Goal: Submit feedback/report problem

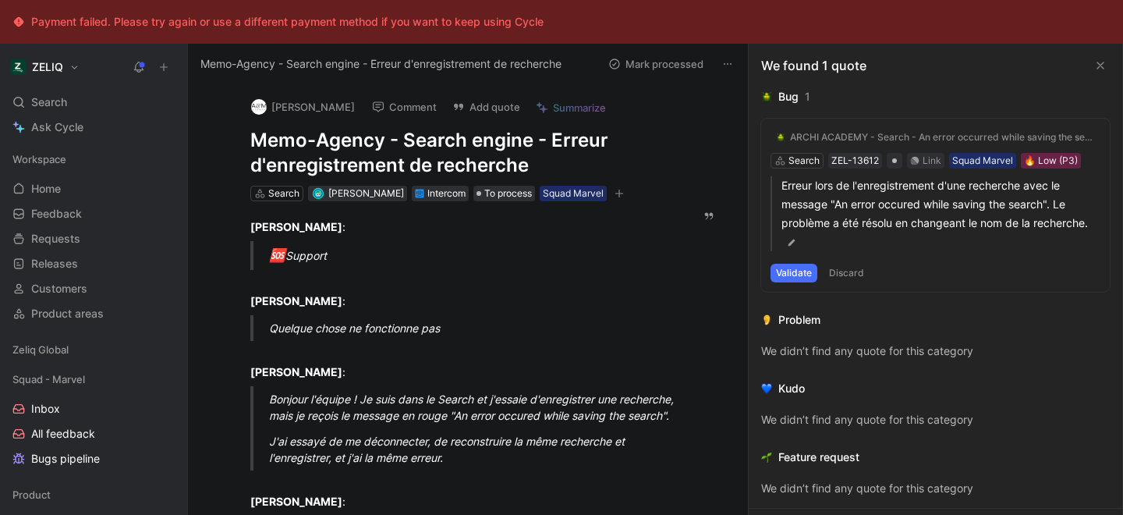
click at [383, 142] on h1 "Memo-Agency - Search engine - Erreur d'enregistrement de recherche" at bounding box center [460, 153] width 420 height 50
copy h1 "Memo-Agency - Search engine - Erreur d'enregistrement de recherche"
click at [69, 106] on div "Search ⌘ K" at bounding box center [93, 101] width 175 height 23
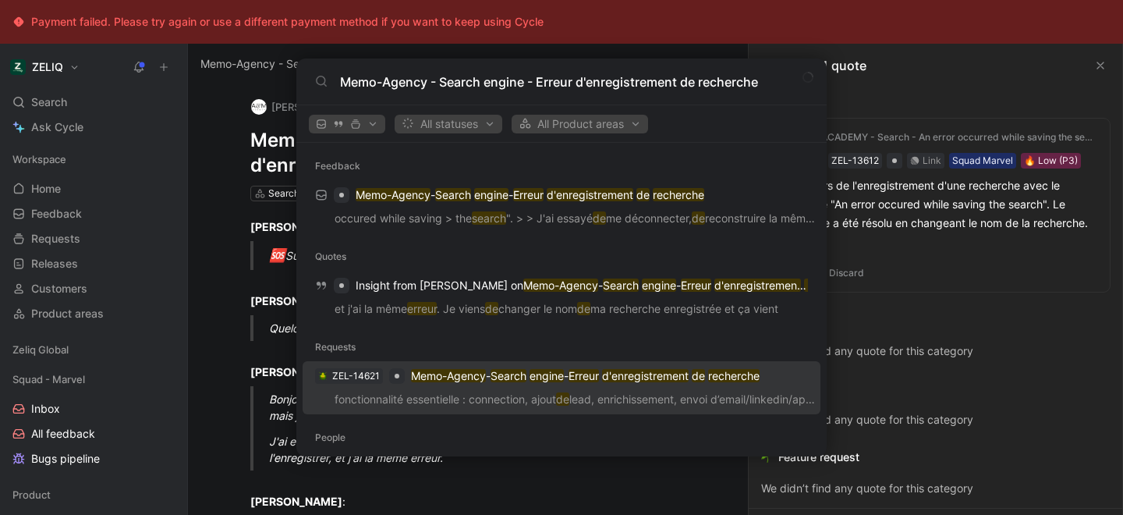
type input "Memo-Agency - Search engine - Erreur d'enregistrement de recherche"
click at [449, 384] on p "Memo-Agency - Search engine - Erreur d'enregistrement de recherche" at bounding box center [585, 376] width 349 height 19
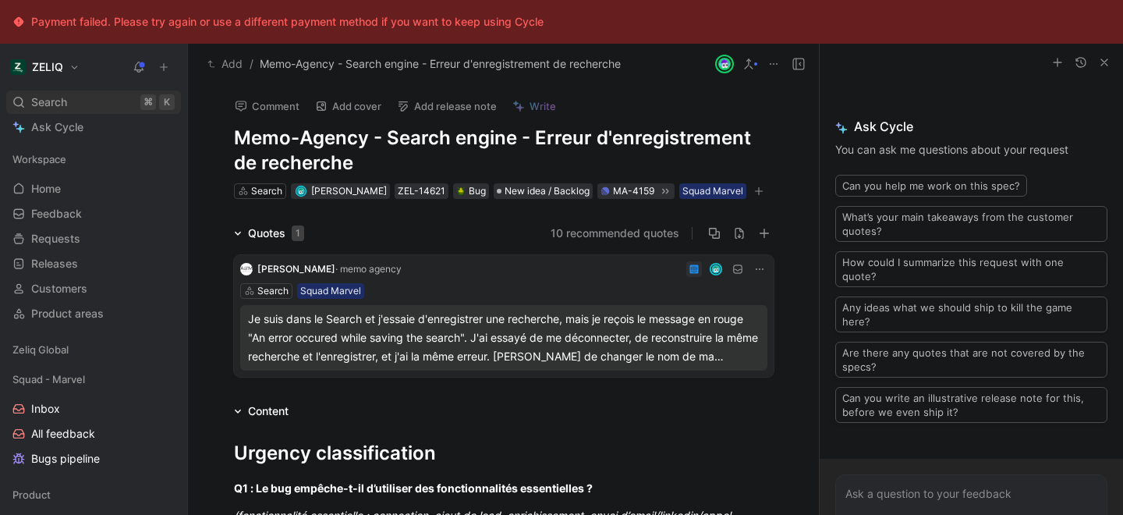
click at [41, 103] on span "Search" at bounding box center [49, 102] width 36 height 19
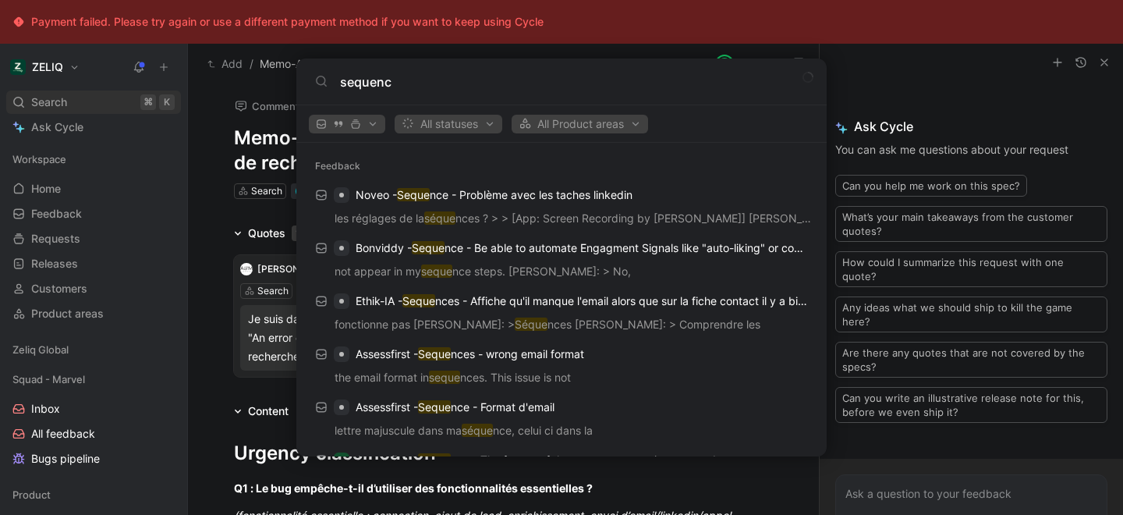
type input "sequence"
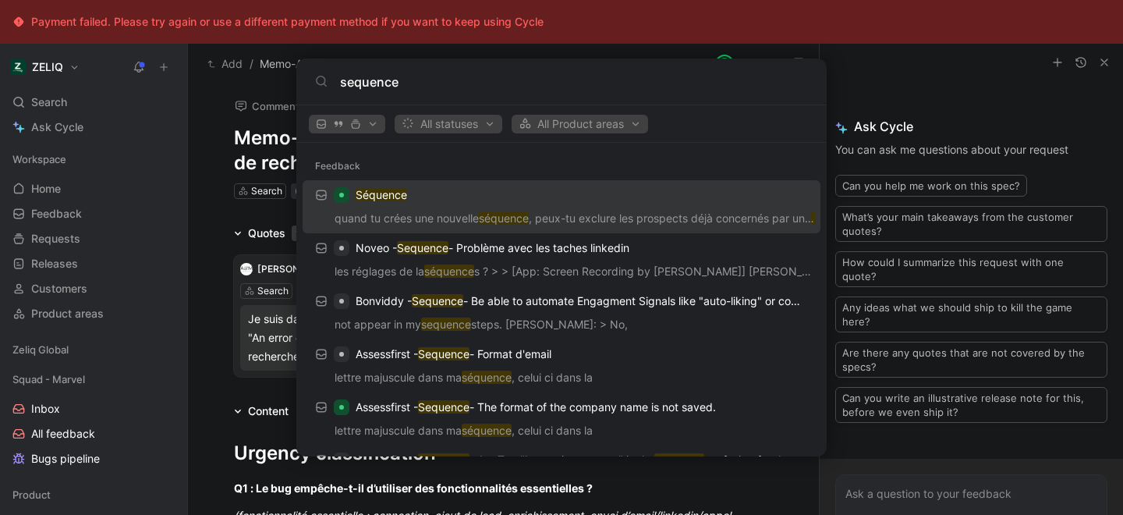
drag, startPoint x: 399, startPoint y: 76, endPoint x: 307, endPoint y: 76, distance: 91.3
click at [307, 76] on div "sequence" at bounding box center [561, 82] width 530 height 47
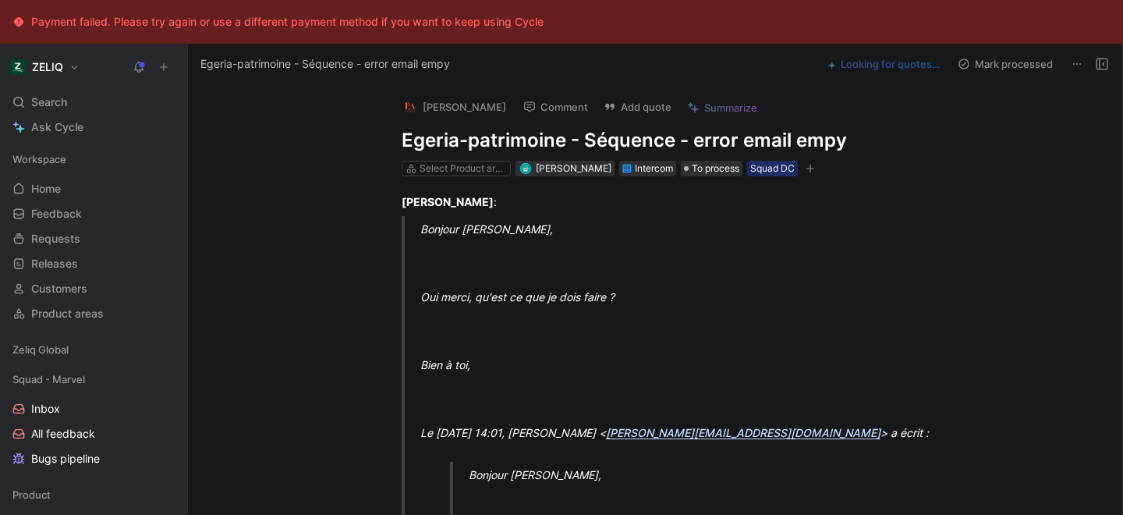
drag, startPoint x: 401, startPoint y: 140, endPoint x: 826, endPoint y: 142, distance: 425.2
click at [826, 142] on div "Anaïs Gouirand Comment Add quote Summarize Egeria-patrimoine - Séquence - error…" at bounding box center [671, 131] width 599 height 94
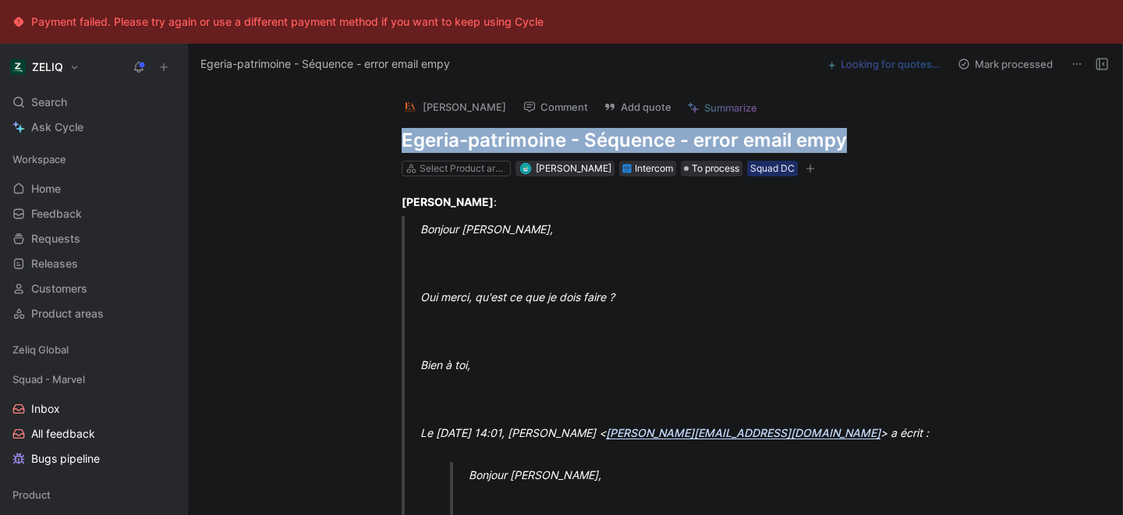
drag, startPoint x: 843, startPoint y: 144, endPoint x: 403, endPoint y: 144, distance: 440.0
click at [403, 144] on h1 "Egeria-patrimoine - Séquence - error email empy" at bounding box center [672, 140] width 540 height 25
copy h1 "Egeria-patrimoine - Séquence - error email empy"
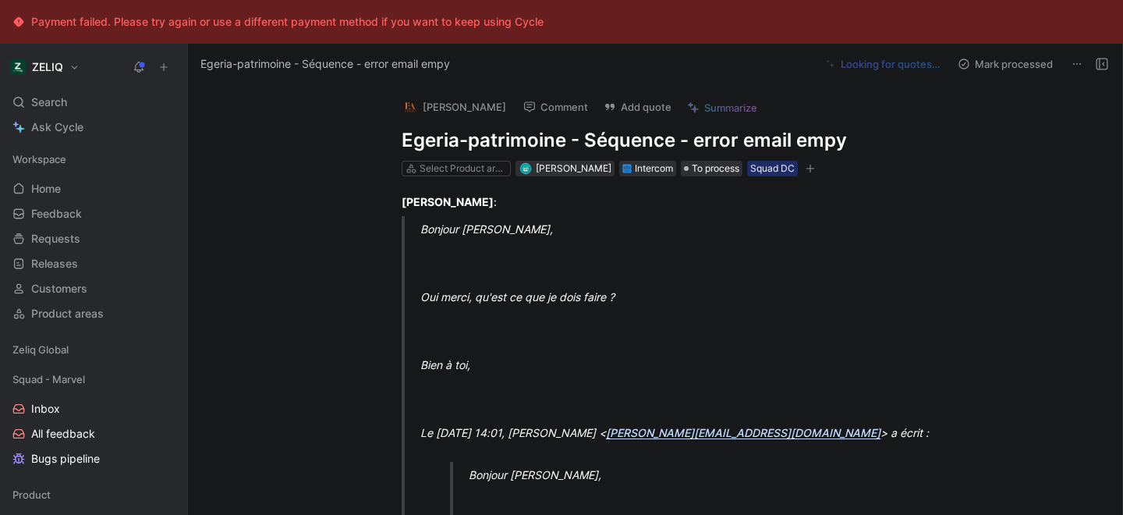
click at [612, 95] on div "Anaïs Gouirand Comment Add quote Summarize" at bounding box center [669, 103] width 546 height 34
click at [623, 106] on button "Add quote" at bounding box center [638, 107] width 82 height 22
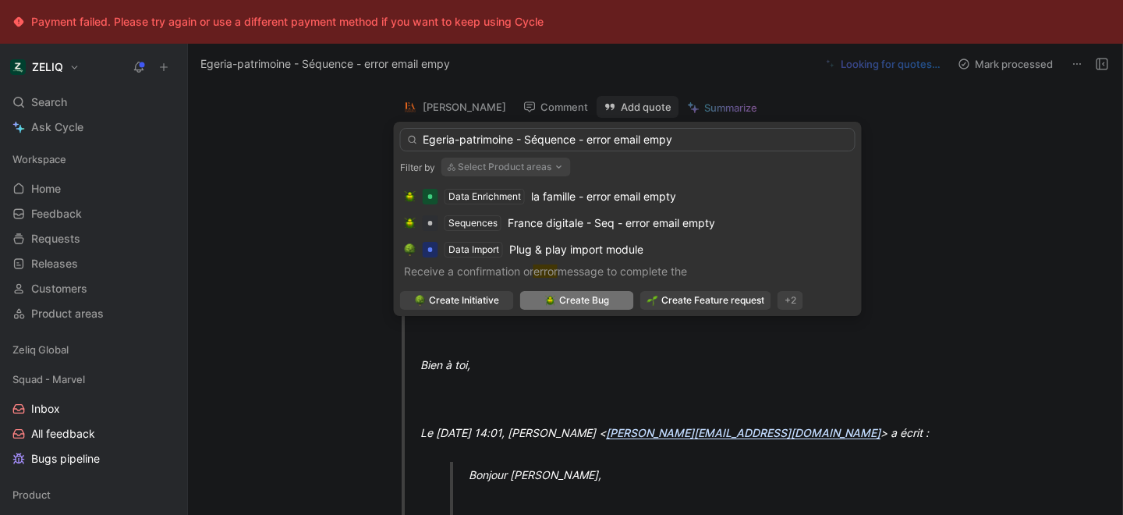
type input "Egeria-patrimoine - Séquence - error email empy"
click at [580, 306] on span "Create Bug" at bounding box center [584, 301] width 50 height 16
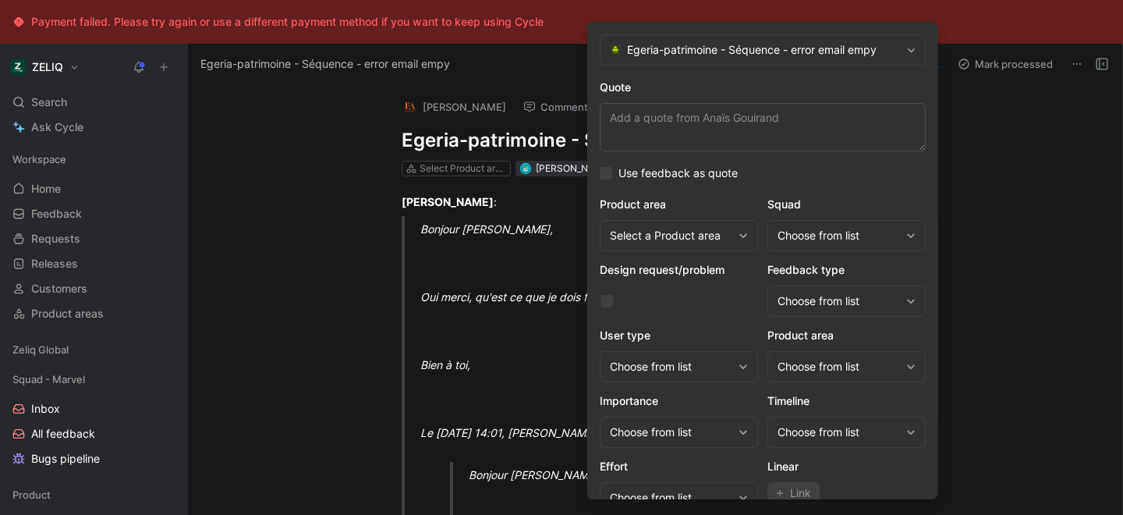
click at [877, 236] on div "Choose from list" at bounding box center [839, 235] width 122 height 19
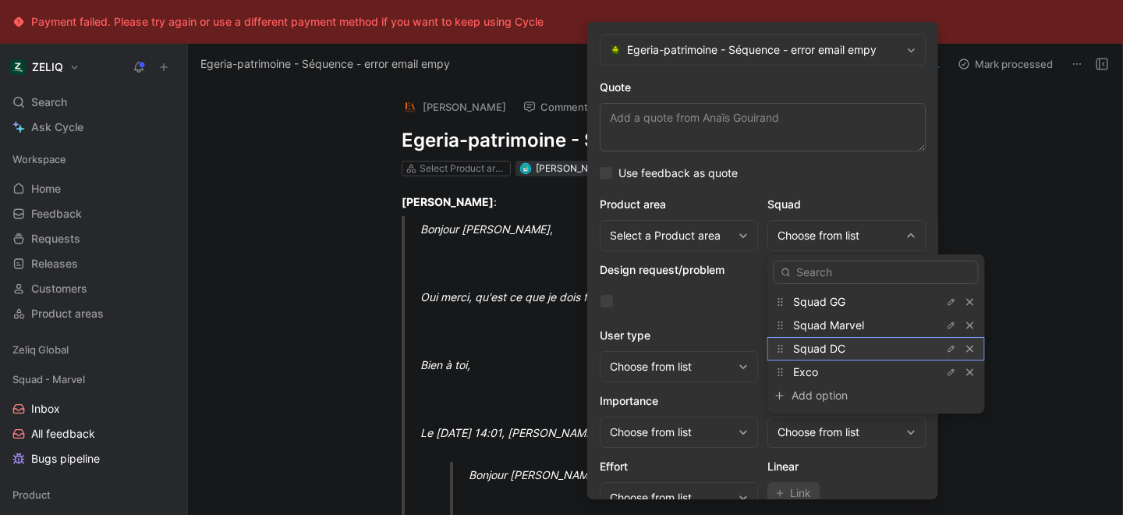
click at [809, 353] on span "Squad DC" at bounding box center [819, 348] width 52 height 13
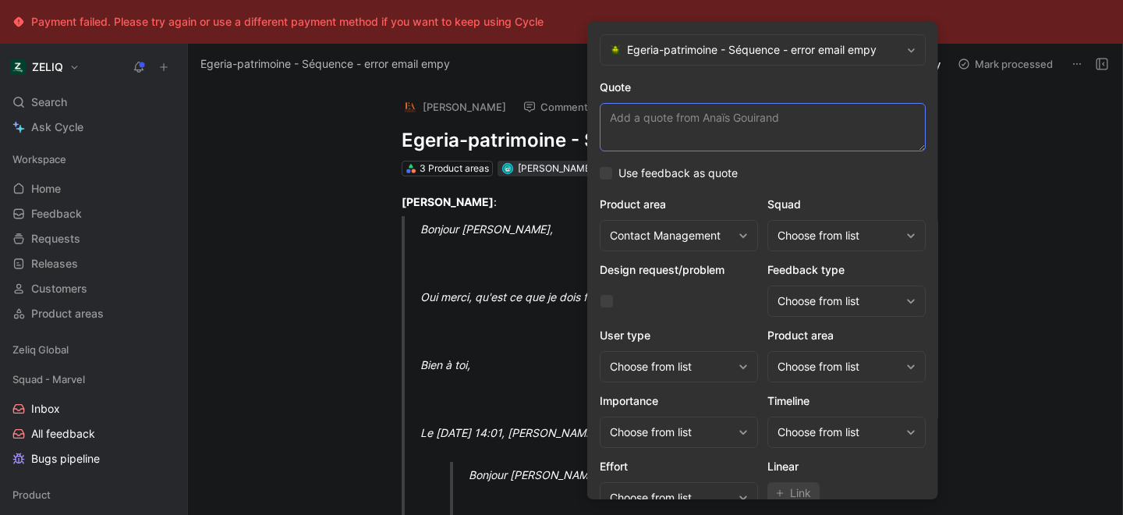
click at [646, 123] on textarea "Quote" at bounding box center [763, 127] width 326 height 48
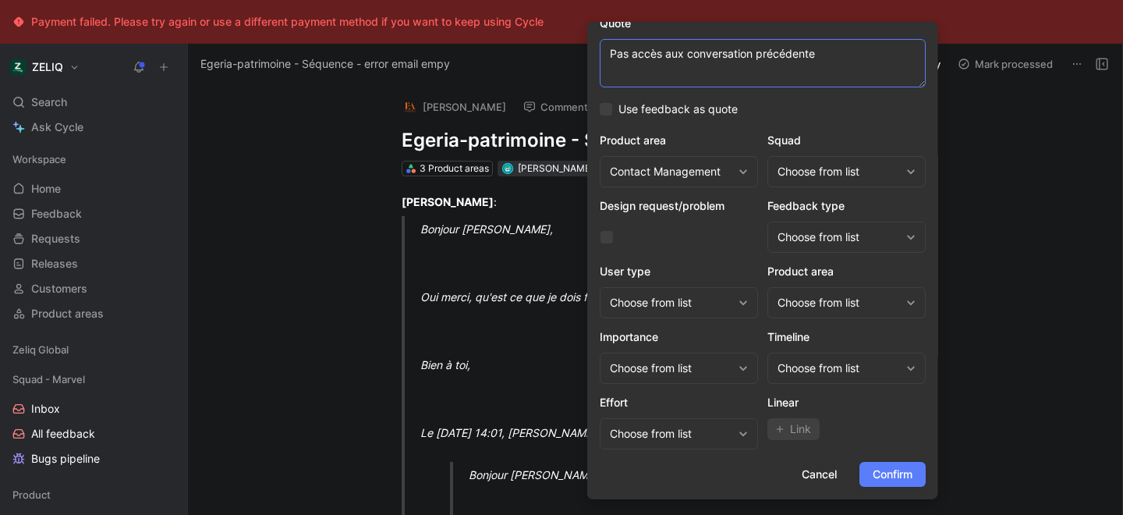
type textarea "Pas accès aux conversation précédente"
click at [903, 473] on span "Confirm" at bounding box center [893, 474] width 40 height 19
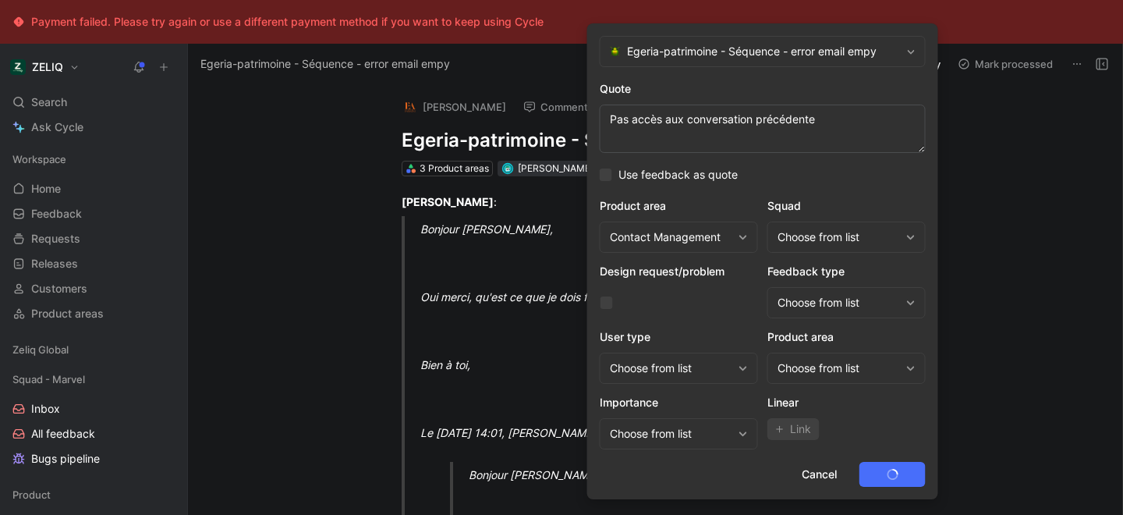
scroll to position [0, 0]
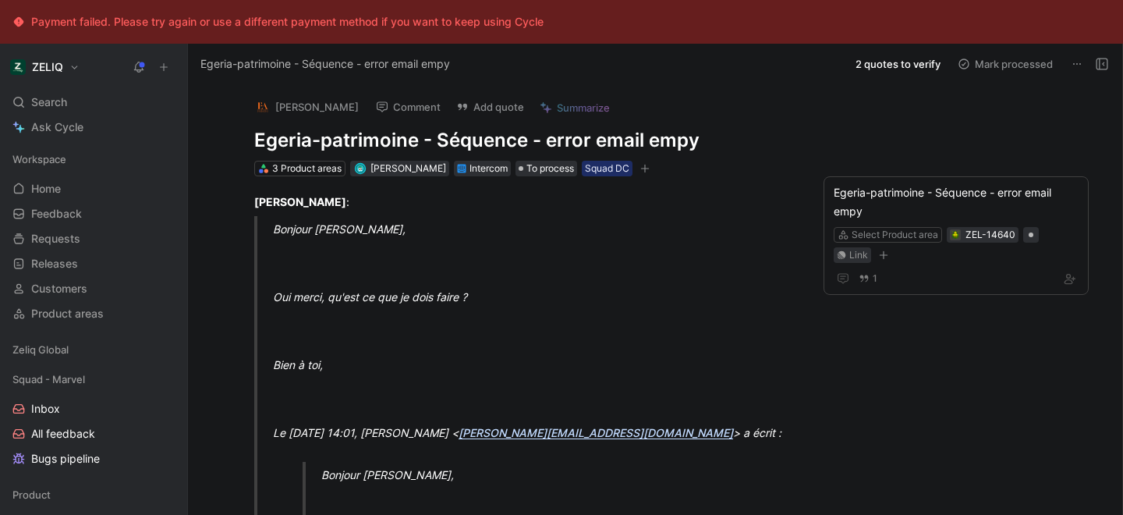
click at [333, 143] on h1 "Egeria-patrimoine - Séquence - error email empy" at bounding box center [524, 140] width 540 height 25
copy h1 "Egeria-patrimoine - Séquence - error email empy"
click at [109, 99] on div "Search ⌘ K" at bounding box center [93, 101] width 175 height 23
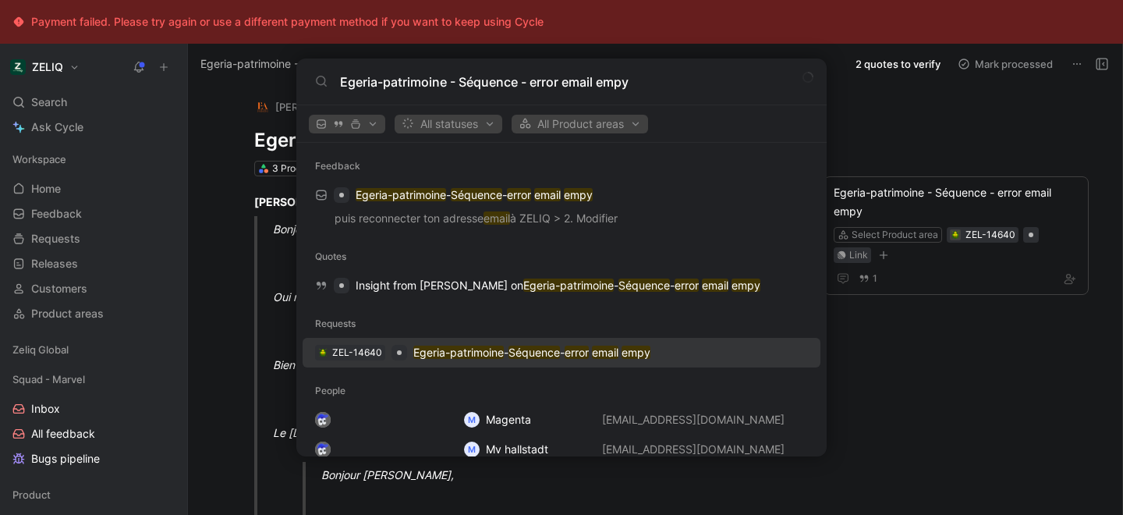
type input "Egeria-patrimoine - Séquence - error email empy"
click at [389, 361] on div "ZEL-14640 Egeria-patrimoine - Séquence - error email empy" at bounding box center [561, 353] width 509 height 28
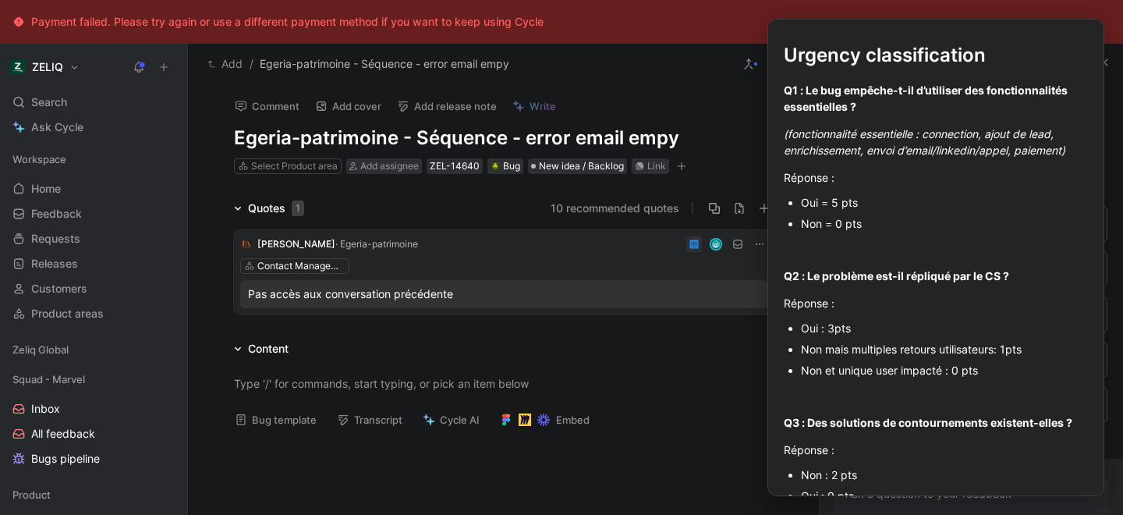
click at [277, 417] on button "Bug template" at bounding box center [276, 420] width 96 height 22
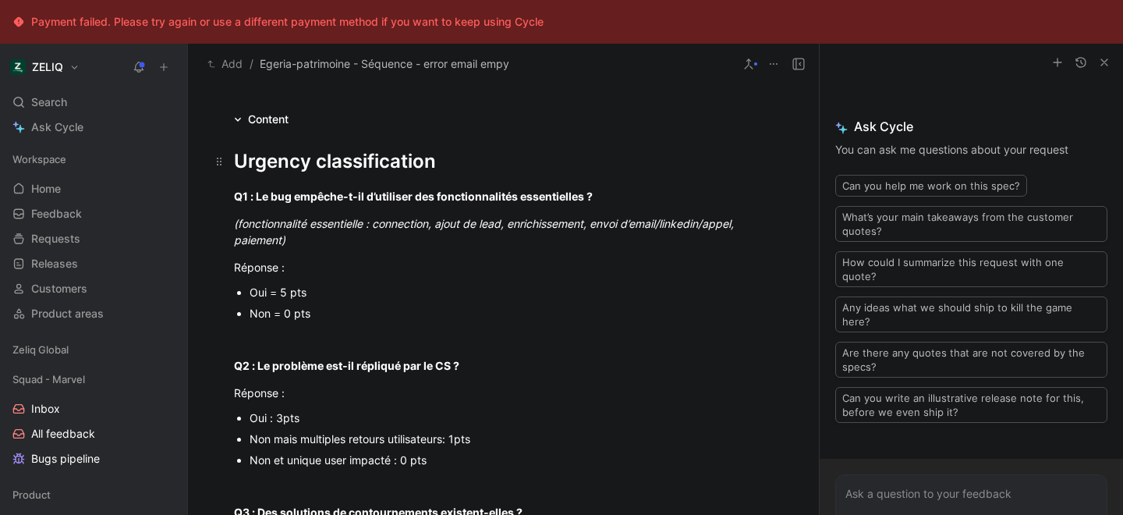
scroll to position [231, 0]
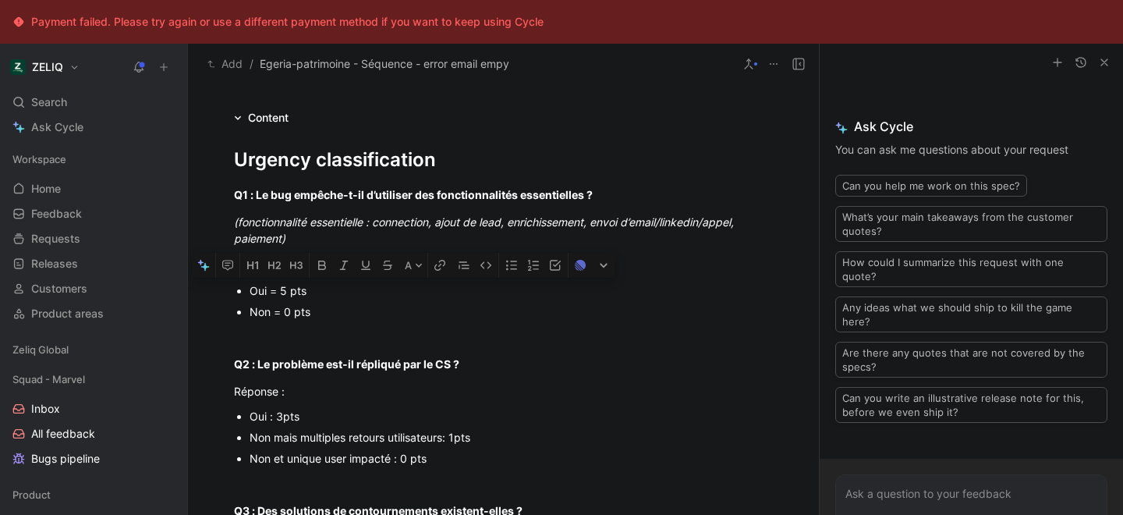
drag, startPoint x: 307, startPoint y: 289, endPoint x: 248, endPoint y: 289, distance: 58.5
click at [248, 289] on ul "Oui = 5 pts Non = 0 pts" at bounding box center [503, 301] width 599 height 42
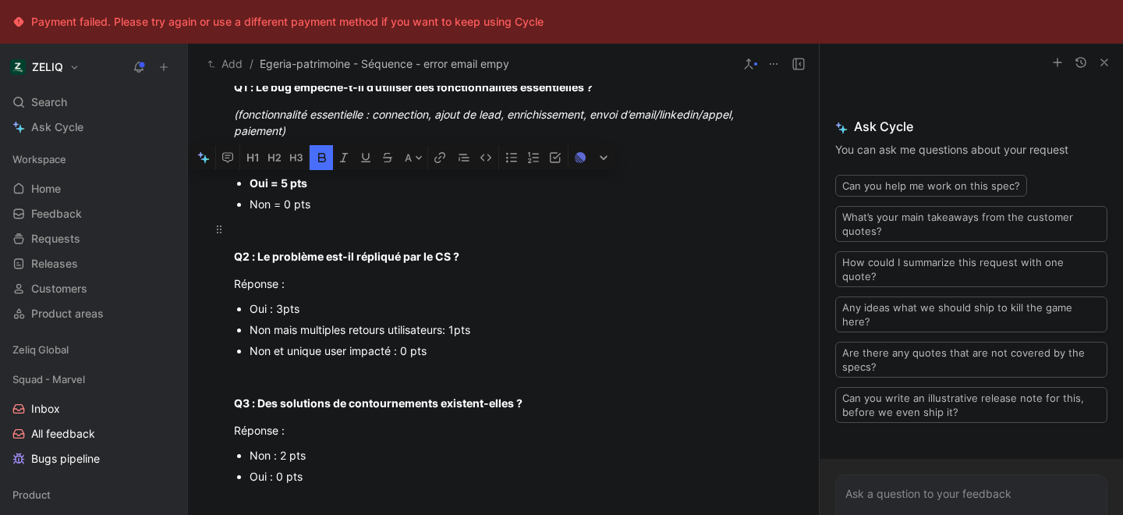
scroll to position [342, 0]
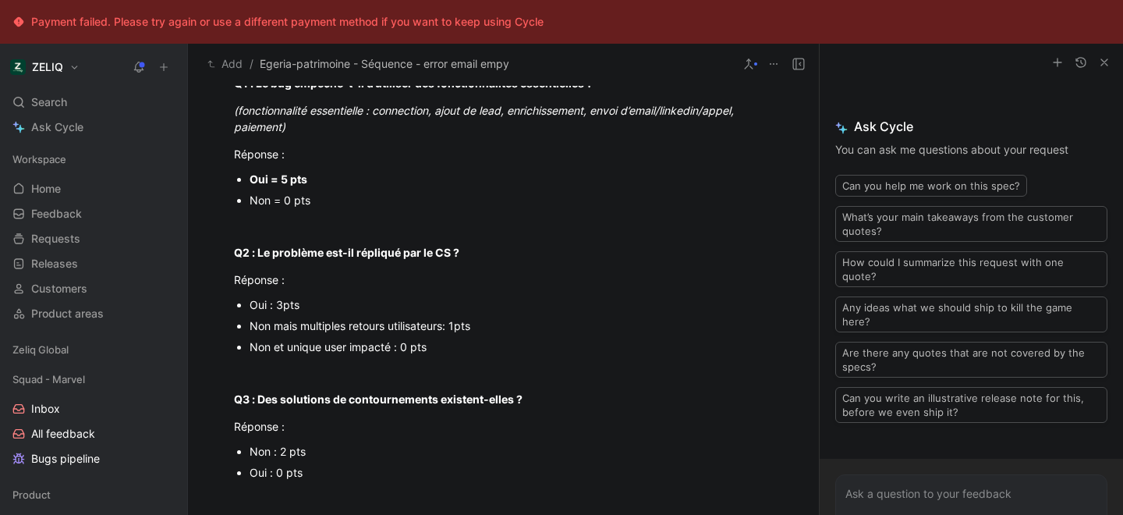
click at [304, 328] on div "Non mais multiples retours utilisateurs: 1pts" at bounding box center [512, 326] width 524 height 16
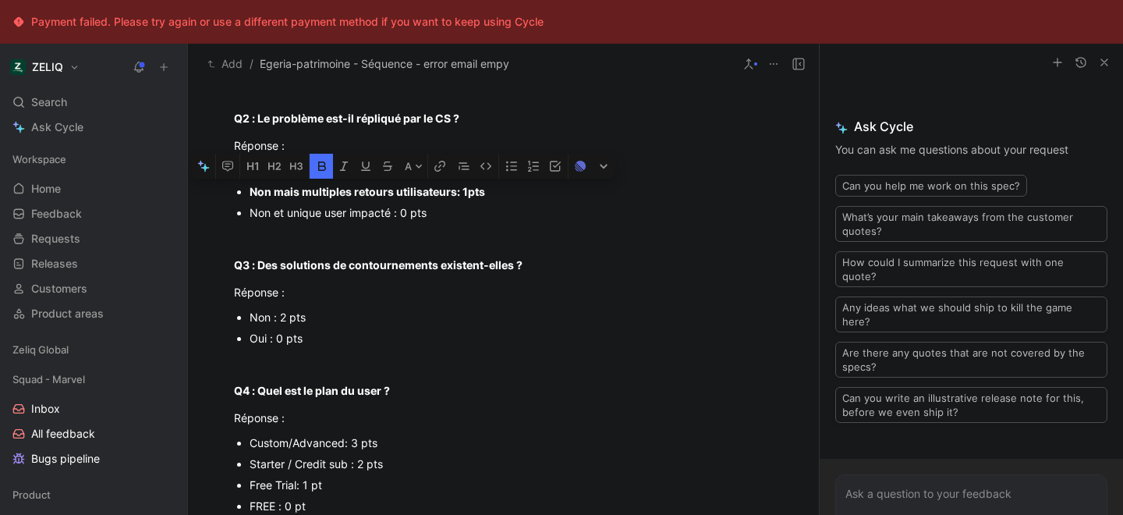
scroll to position [477, 0]
click at [281, 315] on div "Non : 2 pts" at bounding box center [512, 316] width 524 height 16
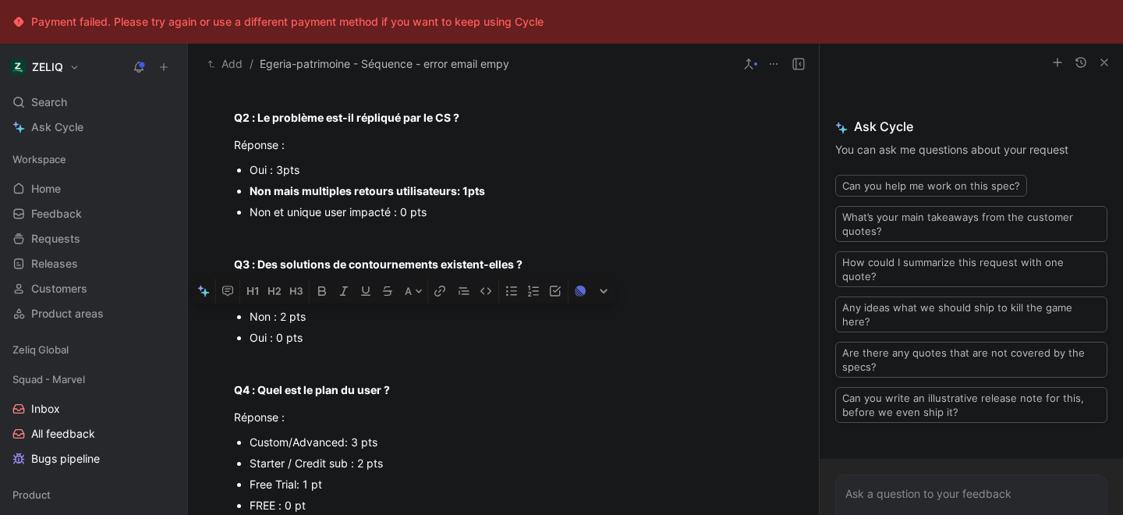
click at [263, 339] on div "Oui : 0 pts" at bounding box center [512, 337] width 524 height 16
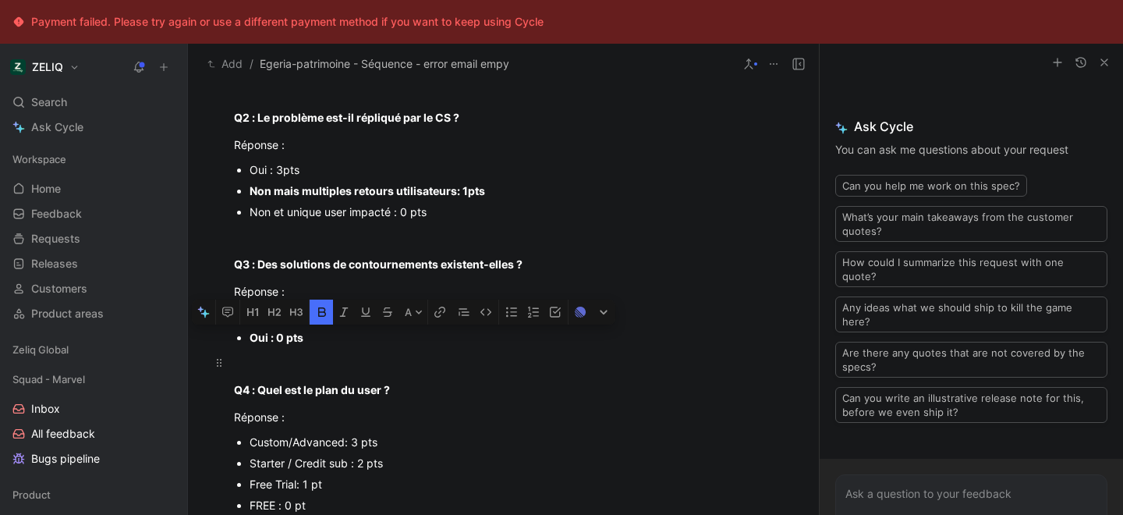
scroll to position [550, 0]
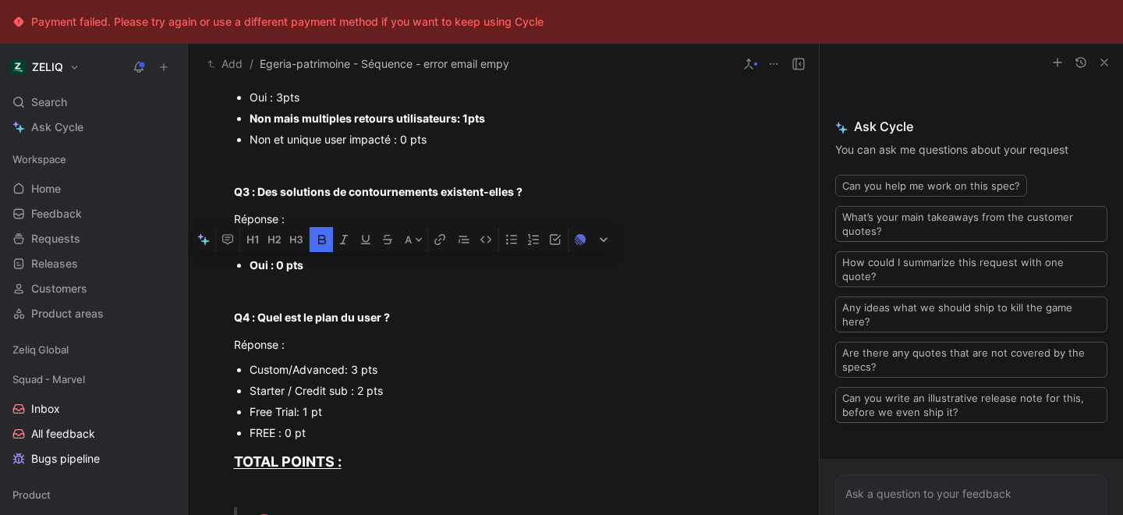
click at [269, 397] on div "Starter / Credit sub : 2 pts" at bounding box center [512, 390] width 524 height 16
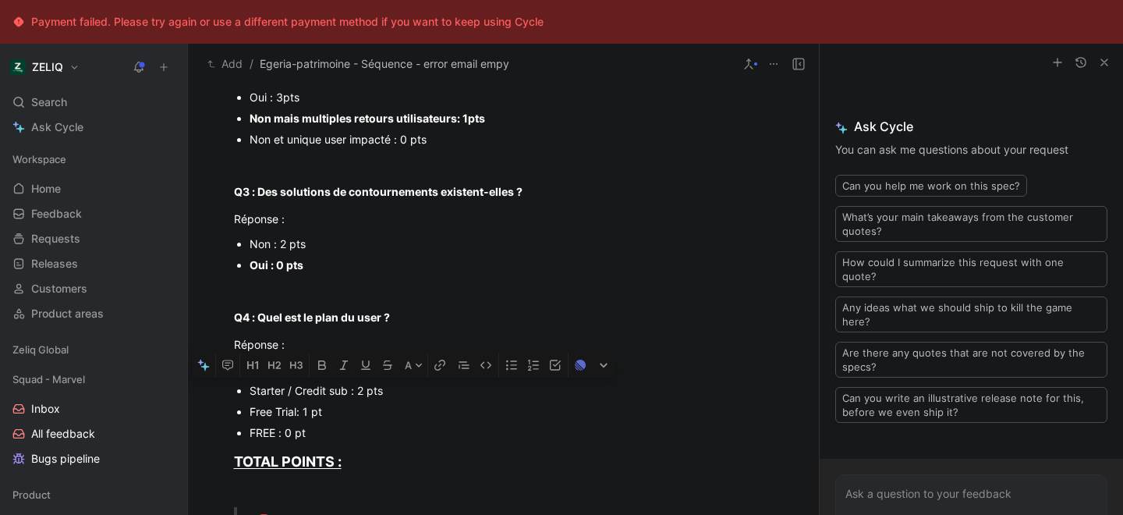
click at [269, 397] on div "Starter / Credit sub : 2 pts" at bounding box center [512, 390] width 524 height 16
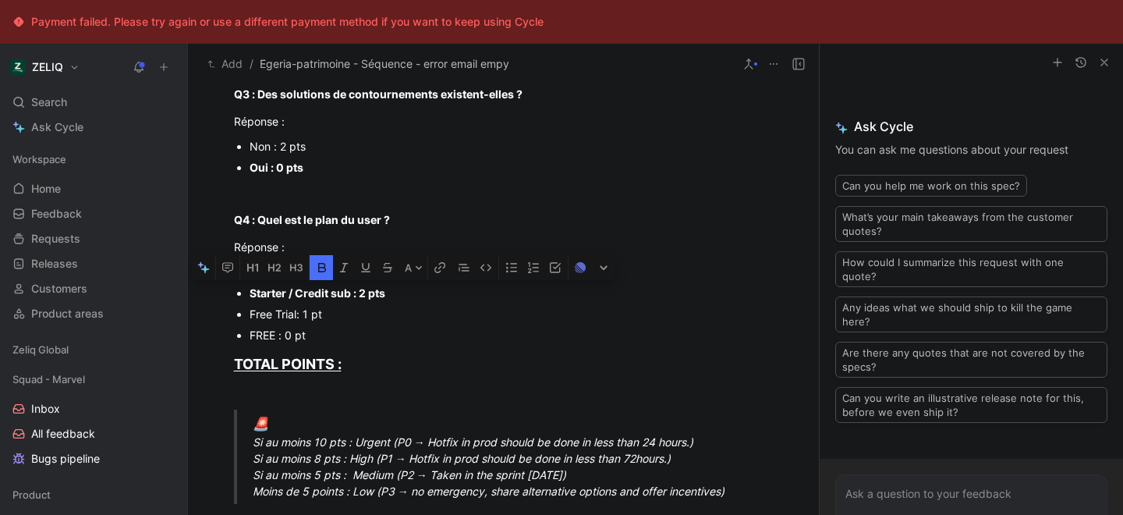
scroll to position [583, 0]
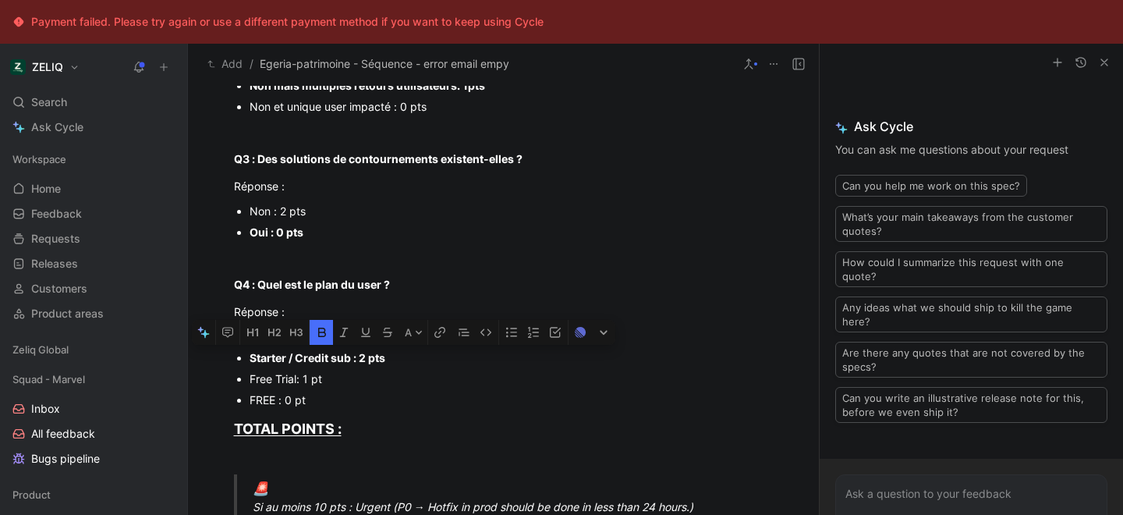
click at [270, 230] on strong "Oui : 0 pts" at bounding box center [277, 231] width 54 height 13
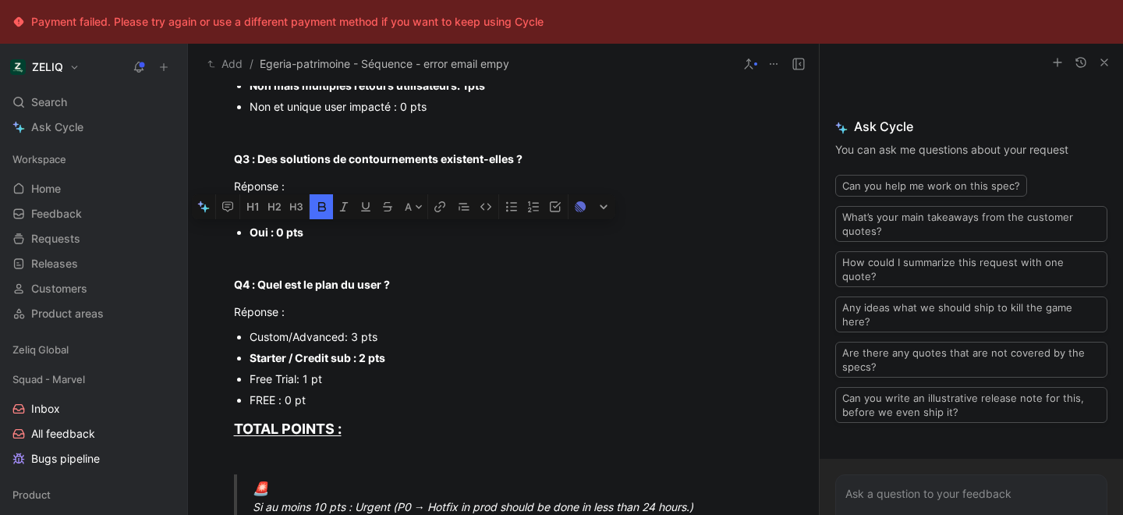
click at [270, 230] on strong "Oui : 0 pts" at bounding box center [277, 231] width 54 height 13
drag, startPoint x: 303, startPoint y: 236, endPoint x: 228, endPoint y: 237, distance: 74.9
click at [228, 237] on ul "Non : 2 pts Oui : 0 pts" at bounding box center [503, 221] width 599 height 42
click at [321, 200] on icon "button" at bounding box center [322, 206] width 12 height 12
click at [301, 278] on strong "Q4 : Quel est le plan du user ?" at bounding box center [312, 284] width 156 height 13
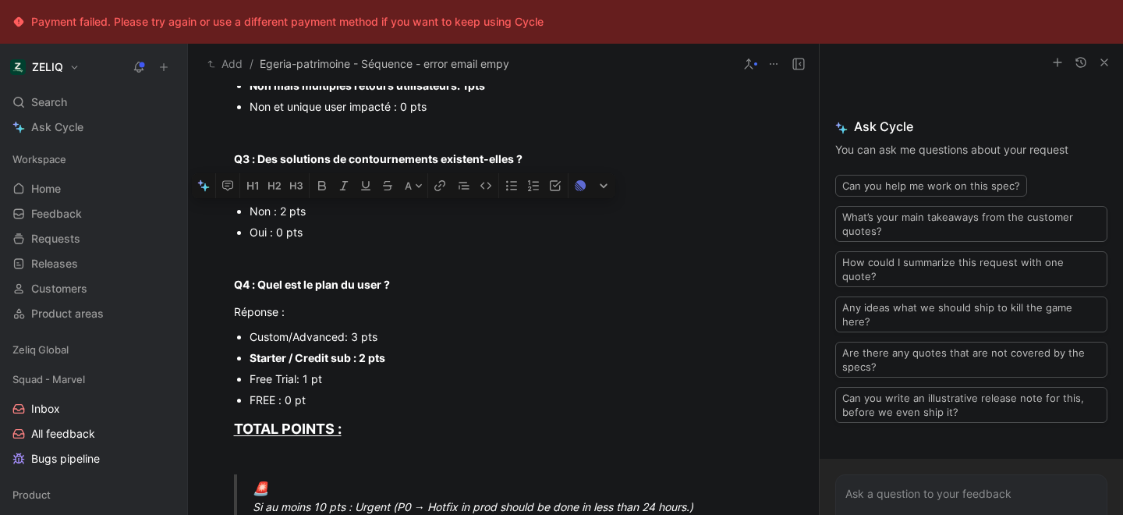
drag, startPoint x: 307, startPoint y: 211, endPoint x: 219, endPoint y: 211, distance: 87.4
click at [219, 211] on ul "Non : 2 pts Oui : 0 pts" at bounding box center [503, 221] width 599 height 42
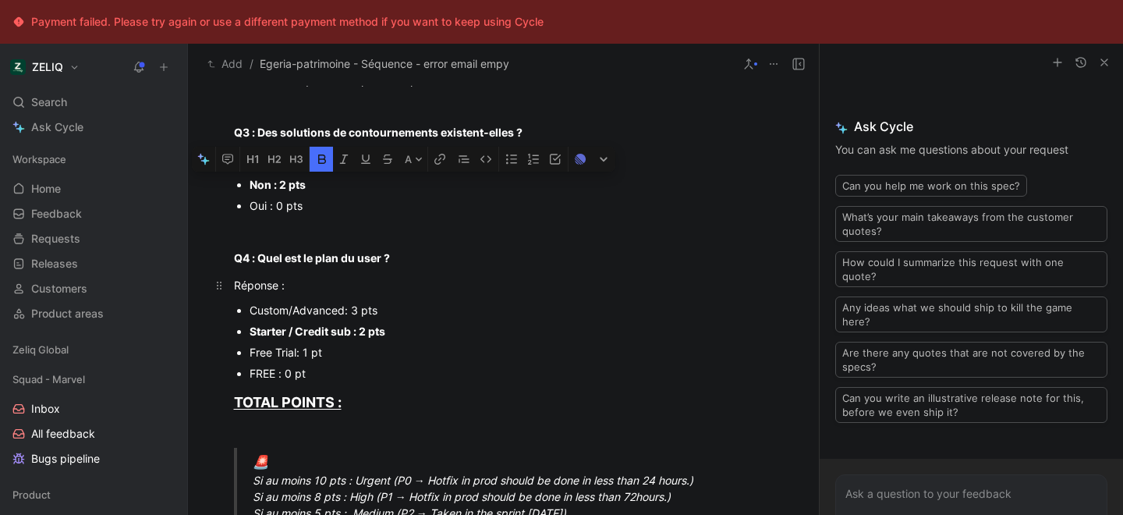
scroll to position [800, 0]
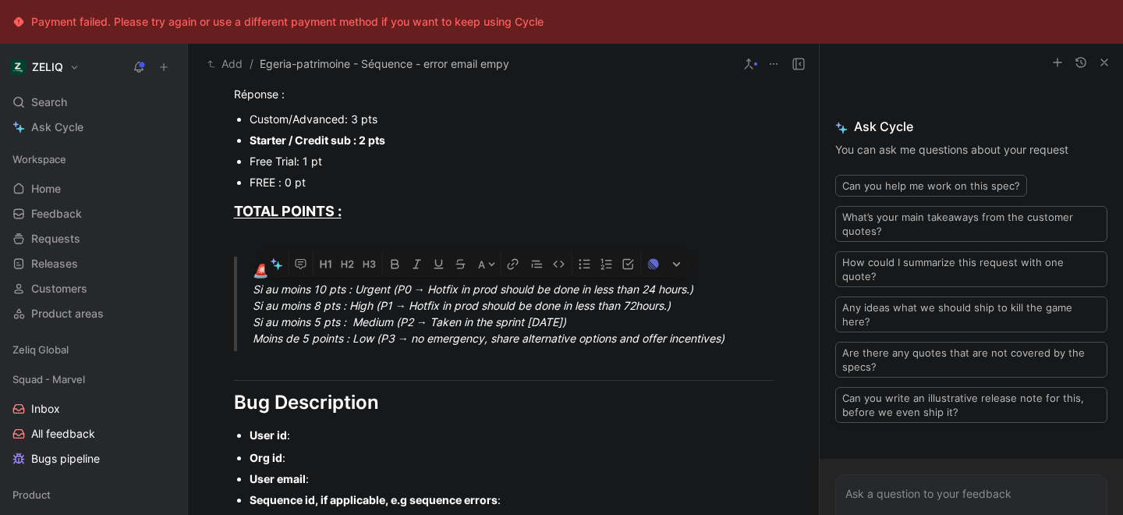
drag, startPoint x: 251, startPoint y: 291, endPoint x: 737, endPoint y: 286, distance: 486.1
click at [737, 286] on blockquote "🚨 Si au moins 10 pts : Urgent (P0 → Hotfix in prod should be done in less than …" at bounding box center [503, 304] width 599 height 95
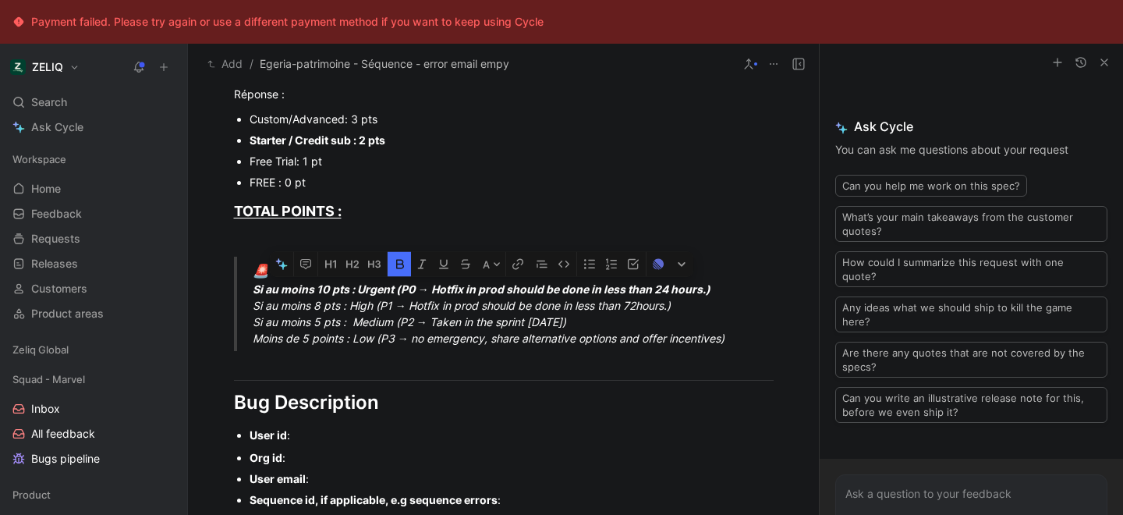
click at [321, 442] on div "User id :" at bounding box center [512, 435] width 524 height 16
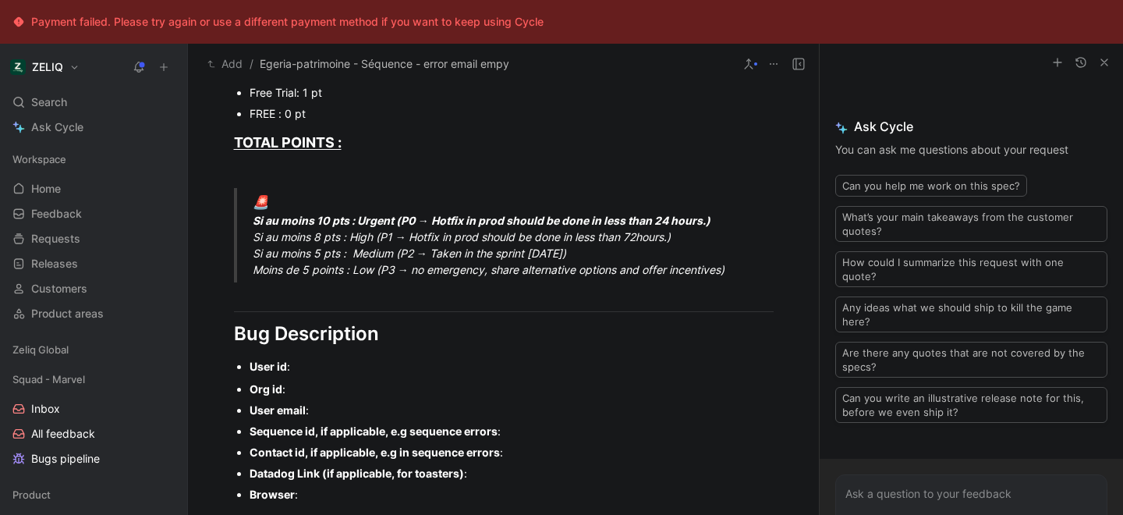
scroll to position [870, 0]
click at [328, 409] on div "User email :" at bounding box center [512, 409] width 524 height 16
click at [520, 436] on div "Sequence id, if applicable, e.g sequence errors :" at bounding box center [512, 430] width 524 height 16
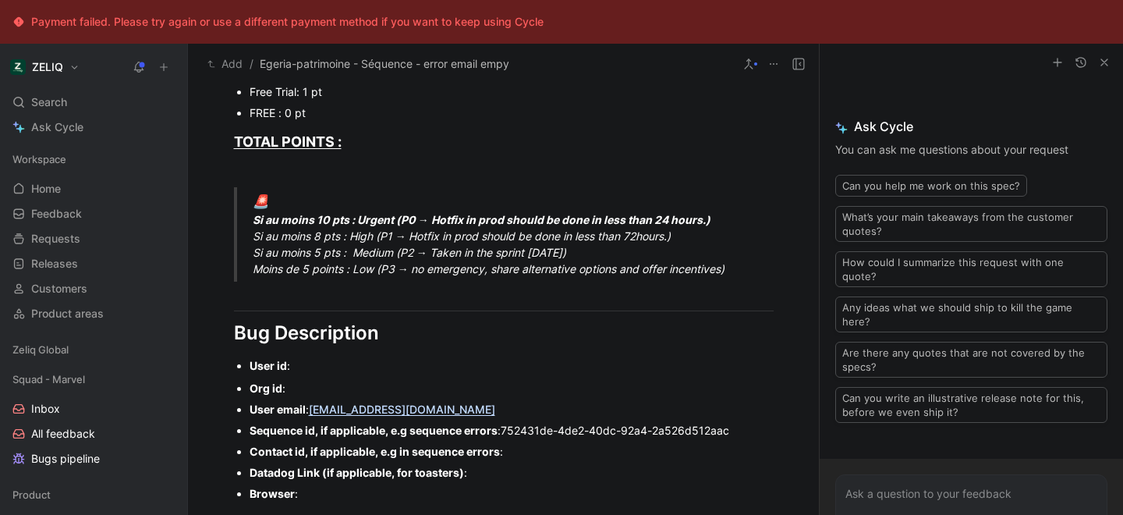
click at [305, 367] on div "User id :" at bounding box center [512, 365] width 524 height 16
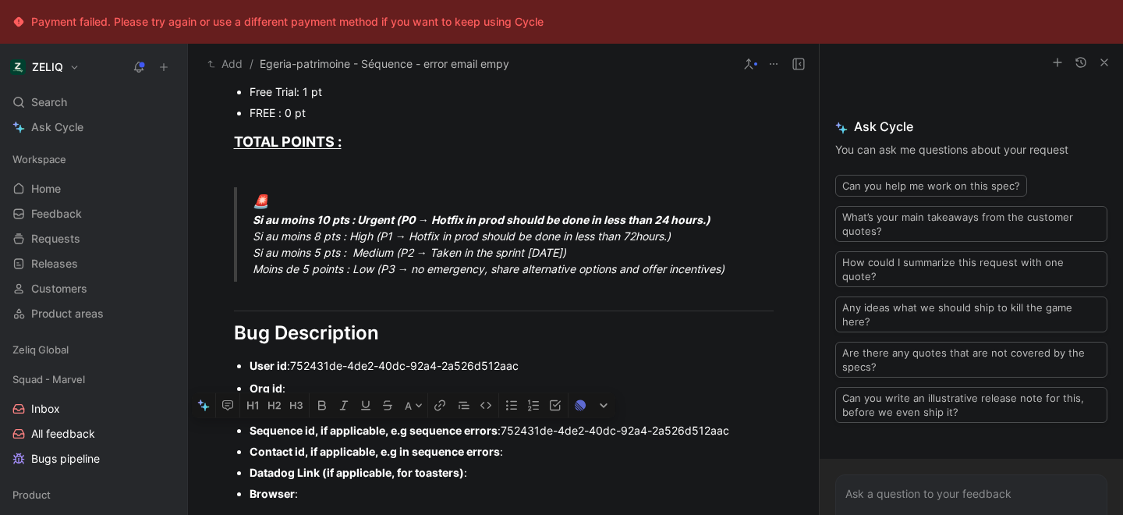
drag, startPoint x: 505, startPoint y: 431, endPoint x: 759, endPoint y: 439, distance: 254.4
click at [759, 439] on p "Sequence id, if applicable, e.g sequence errors : 752431de-4de2-40dc-92a4-2a526…" at bounding box center [512, 430] width 524 height 21
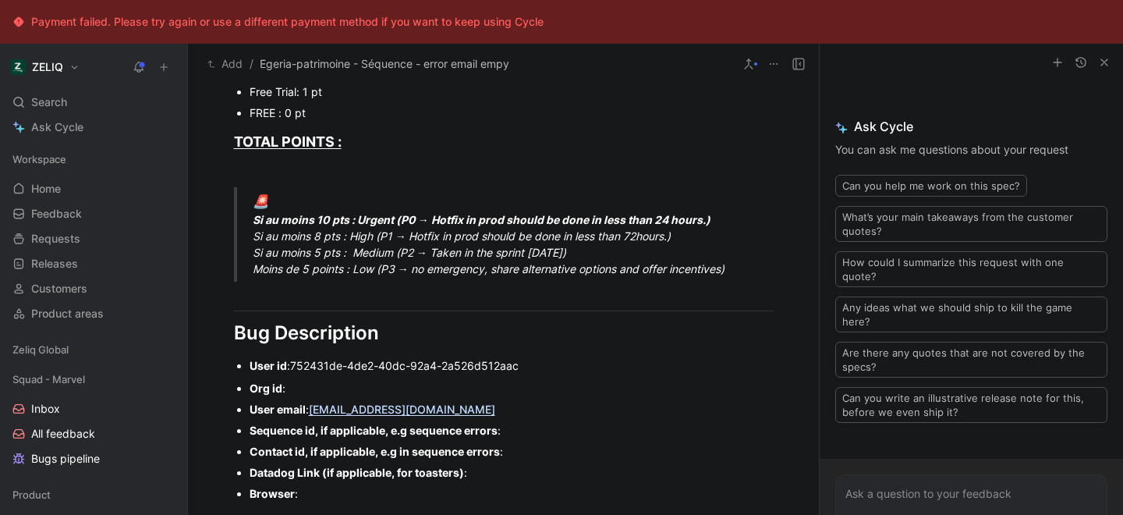
click at [321, 391] on div "Org id :" at bounding box center [512, 388] width 524 height 16
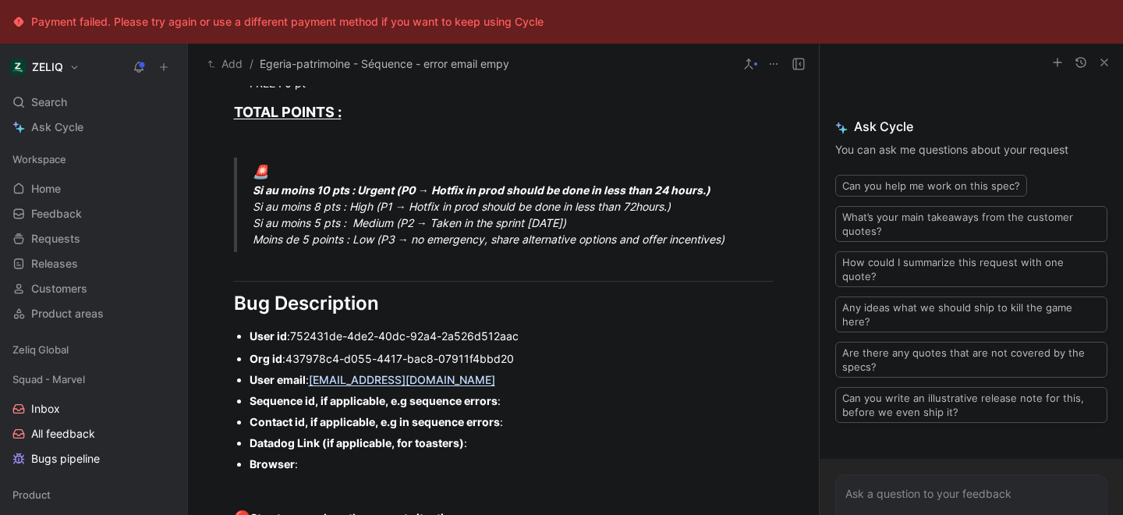
click at [518, 403] on div "Sequence id, if applicable, e.g sequence errors :" at bounding box center [512, 400] width 524 height 16
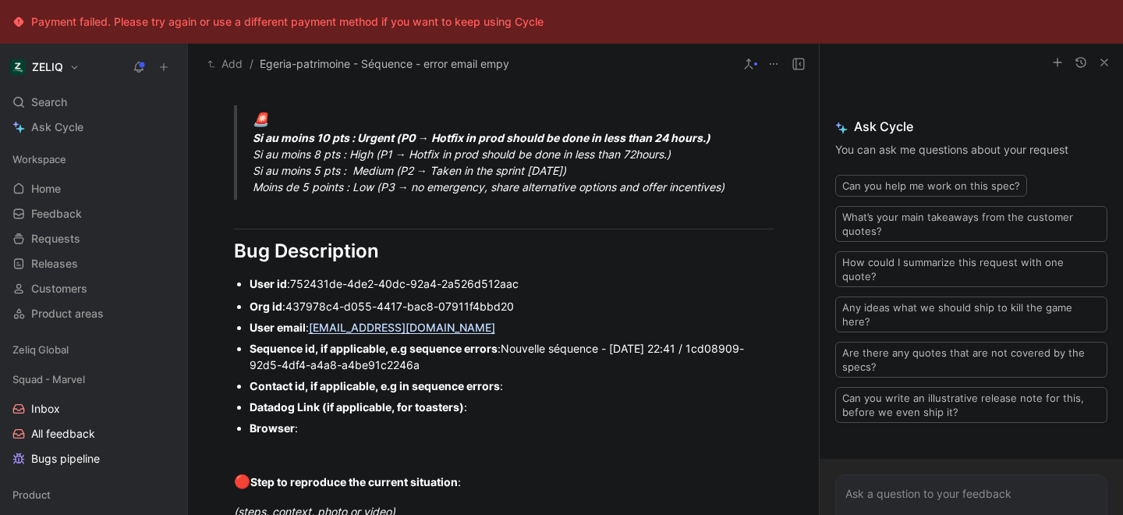
scroll to position [958, 0]
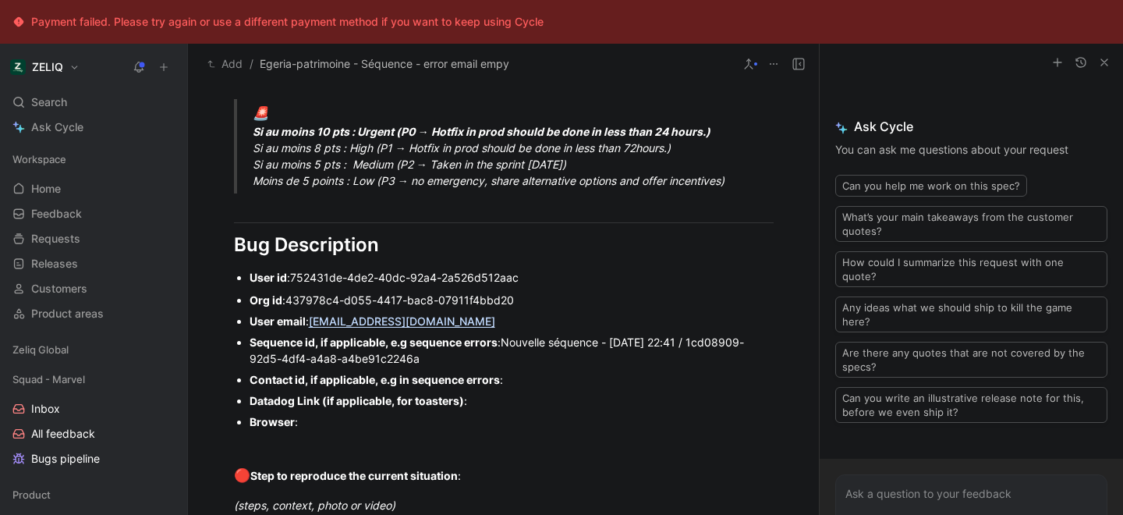
click at [523, 382] on div "Contact id, if applicable, e.g in sequence errors :" at bounding box center [512, 379] width 524 height 16
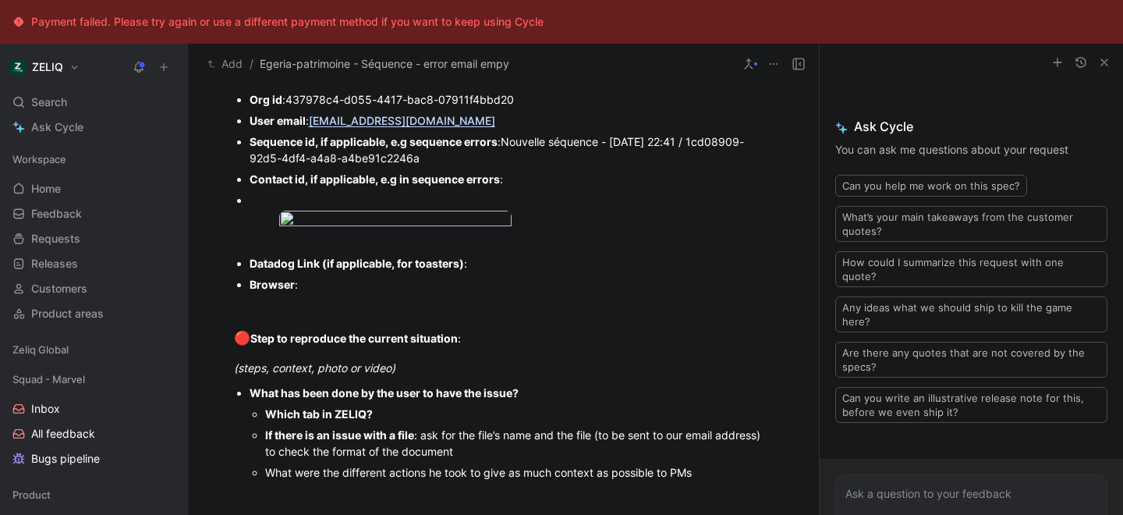
scroll to position [1159, 0]
click at [370, 318] on body "Payment failed. Please try again or use a different payment method if you want …" at bounding box center [561, 257] width 1123 height 515
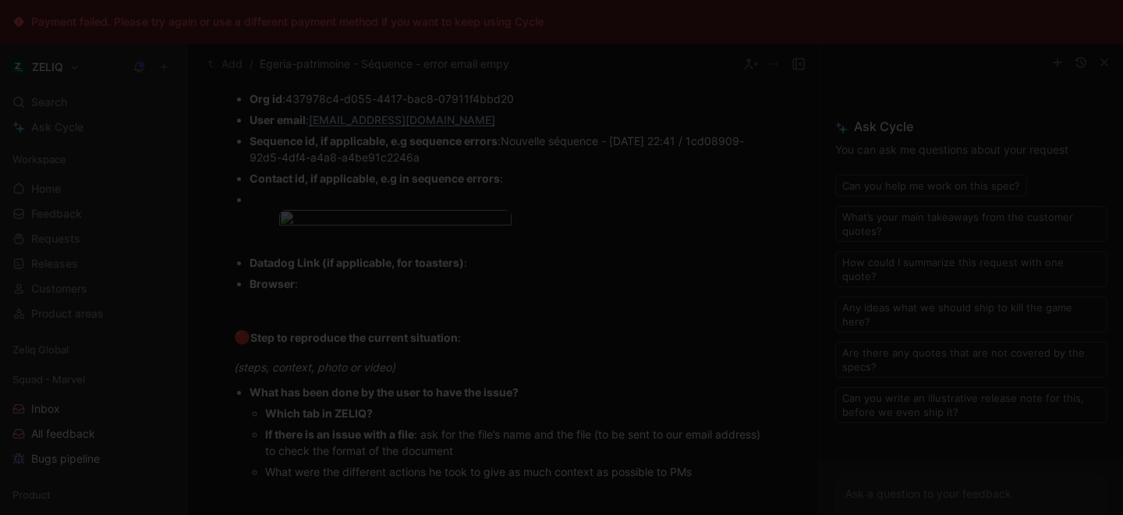
click at [40, 514] on div at bounding box center [561, 515] width 1123 height 0
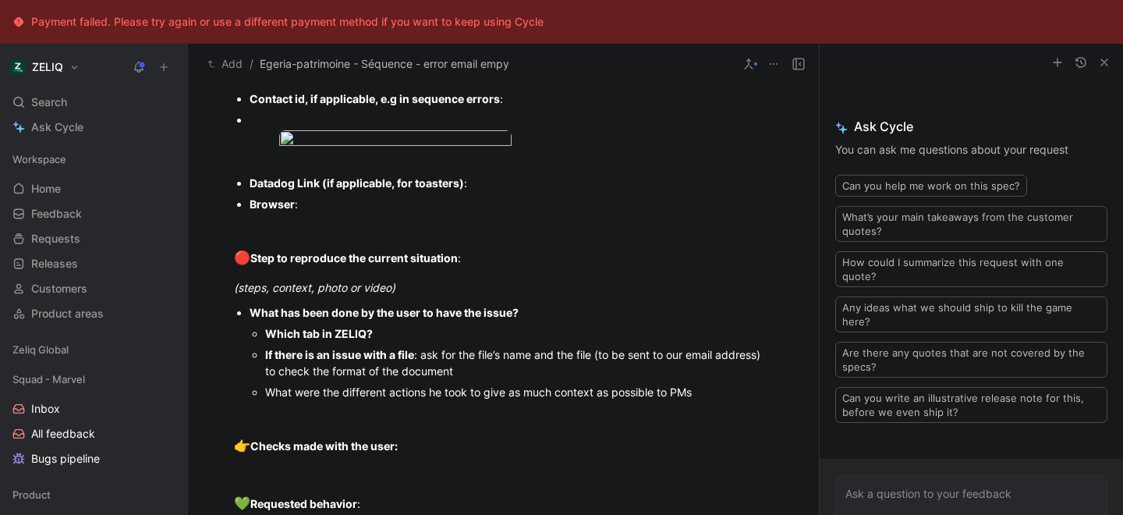
scroll to position [1241, 0]
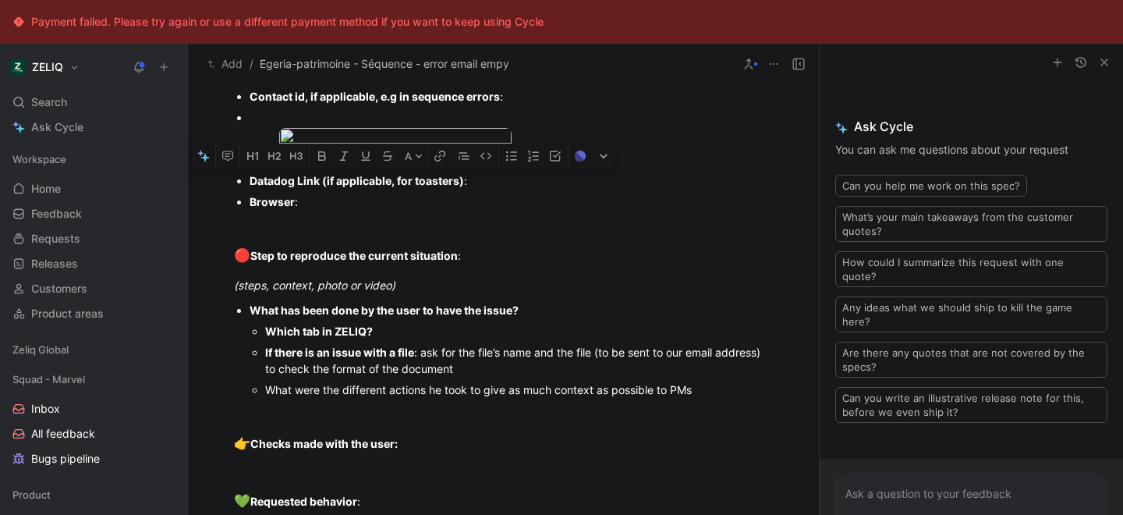
drag, startPoint x: 308, startPoint y: 336, endPoint x: 250, endPoint y: 306, distance: 65.9
click at [250, 212] on ul "Org id : 437978c4-d055-4417-bac8-07911f4bbd20 User email : agouirand@egeria-pat…" at bounding box center [503, 109] width 599 height 206
click at [473, 189] on div "Datadog Link (if applicable, for toasters) :" at bounding box center [512, 180] width 524 height 16
drag, startPoint x: 467, startPoint y: 309, endPoint x: 228, endPoint y: 305, distance: 238.8
click at [228, 212] on ul "Org id : 437978c4-d055-4417-bac8-07911f4bbd20 User email : agouirand@egeria-pat…" at bounding box center [503, 109] width 599 height 206
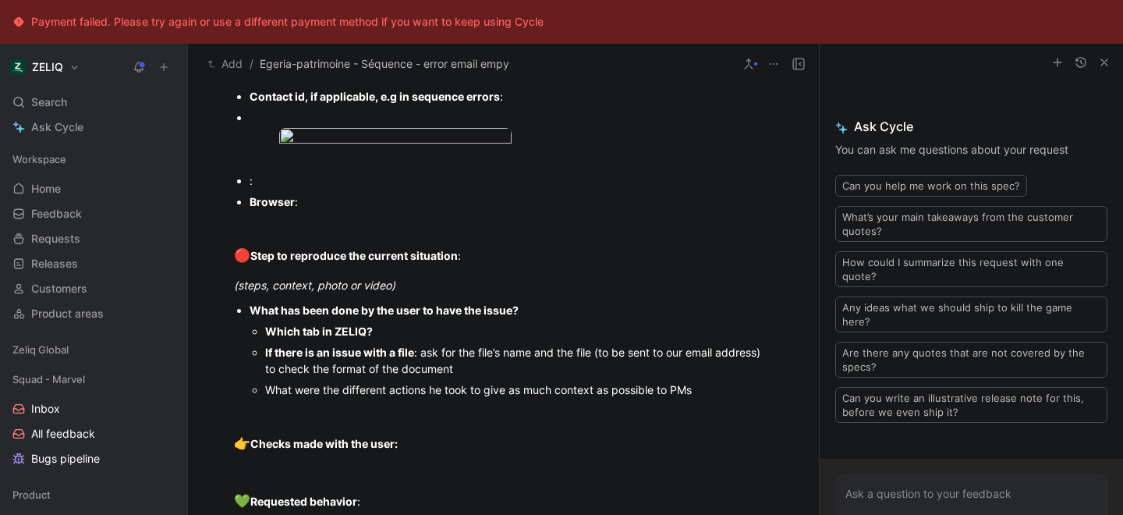
click at [327, 210] on div "Browser :" at bounding box center [512, 201] width 524 height 16
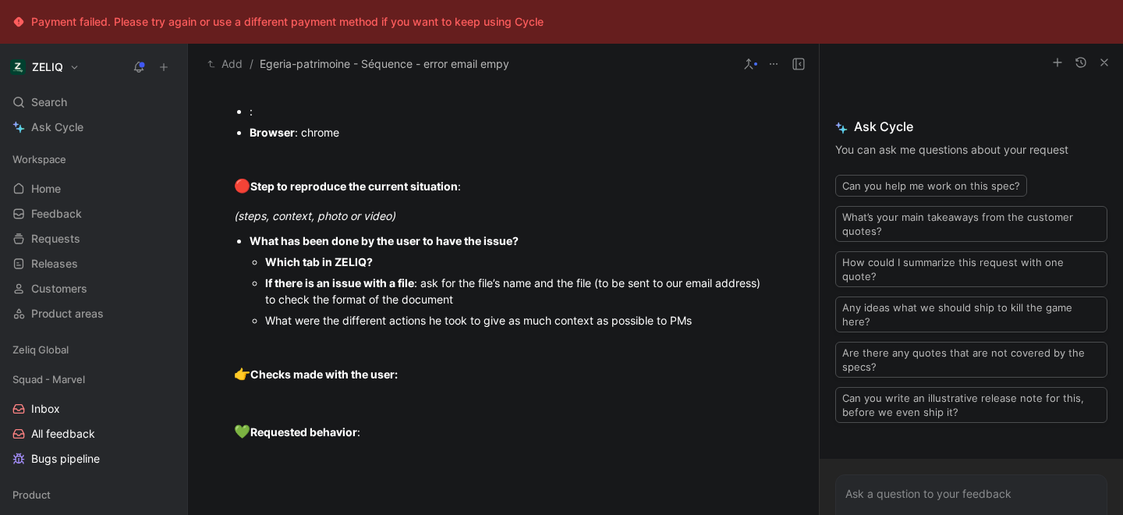
scroll to position [1317, 0]
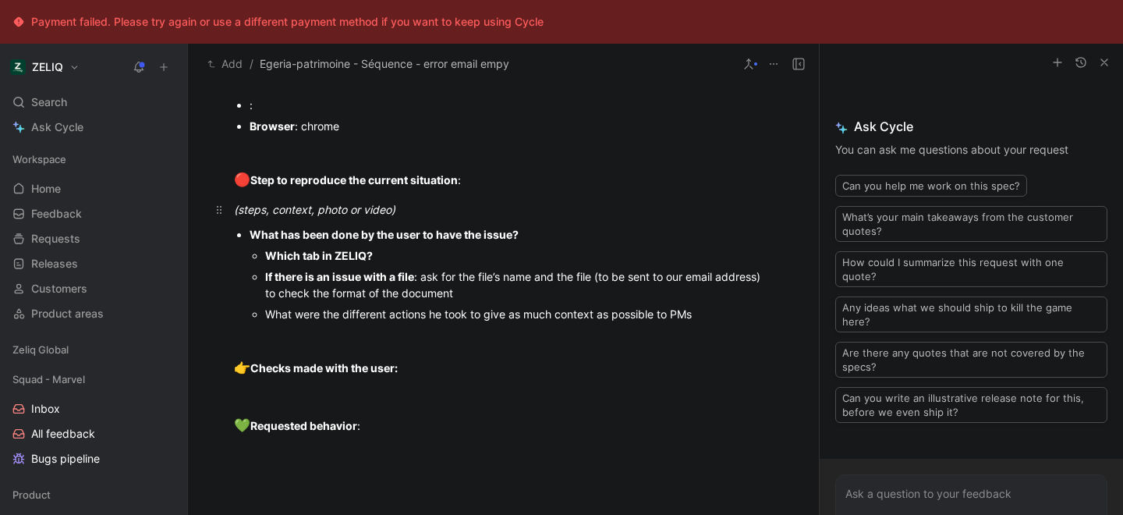
click at [416, 218] on div "(steps, context, photo or video)" at bounding box center [504, 209] width 540 height 16
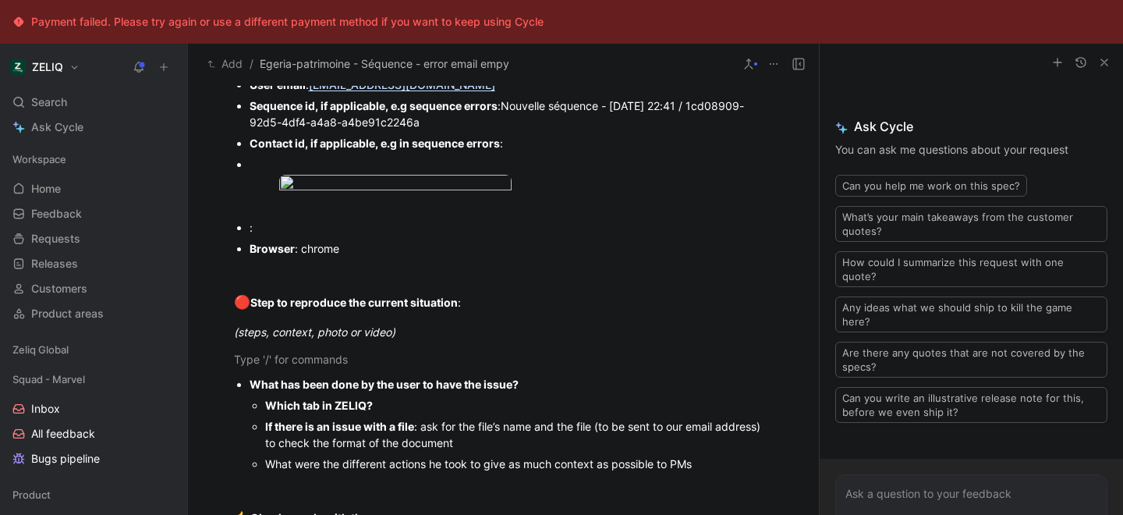
scroll to position [1193, 0]
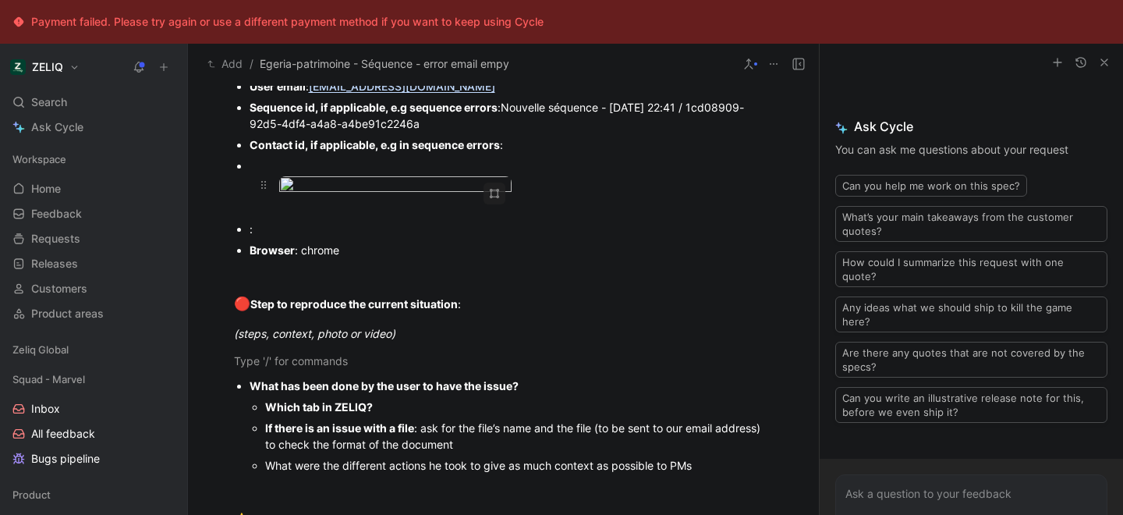
click at [368, 274] on body "Payment failed. Please try again or use a different payment method if you want …" at bounding box center [561, 257] width 1123 height 515
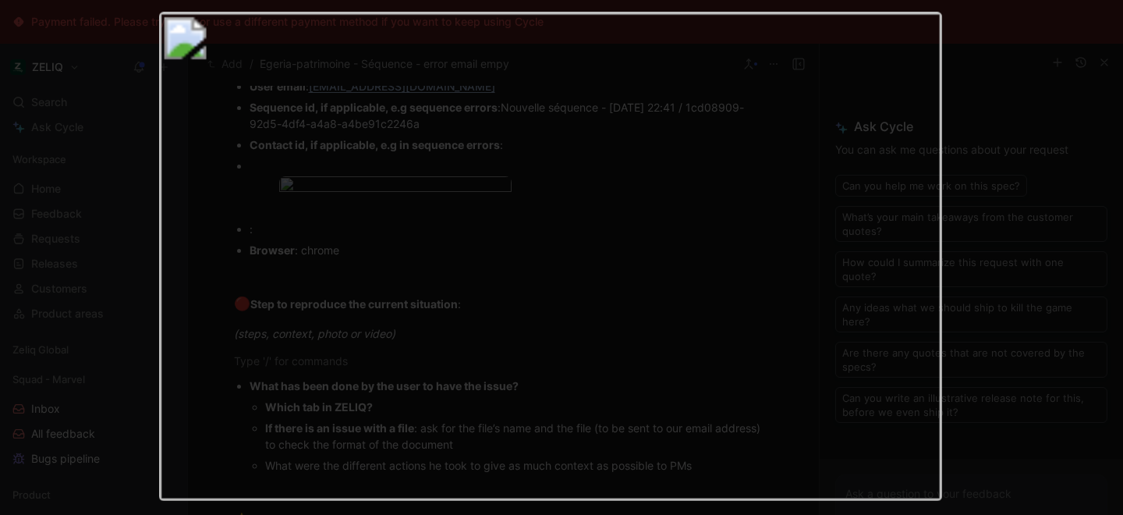
click at [94, 514] on div at bounding box center [561, 515] width 1123 height 0
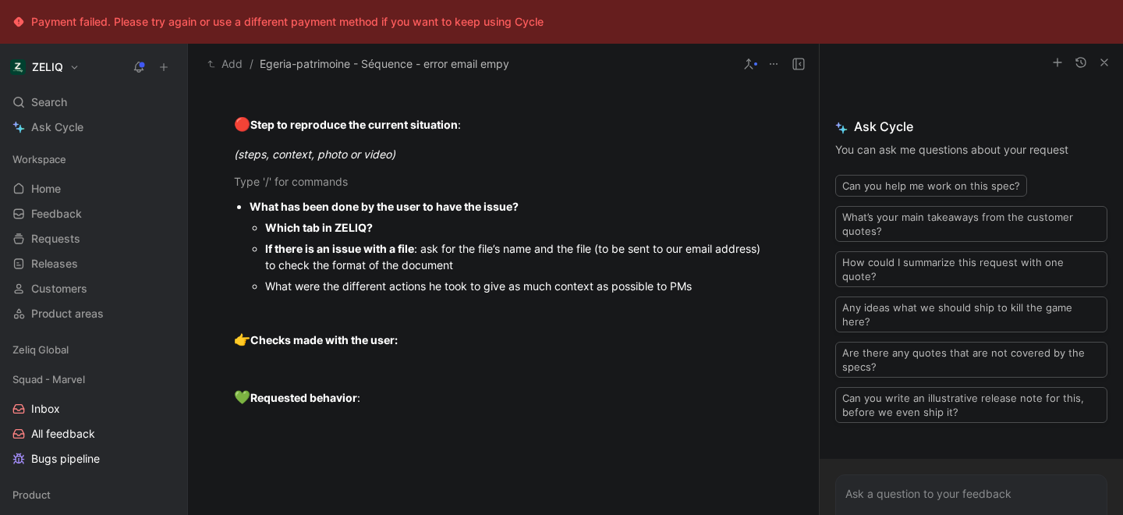
scroll to position [1376, 0]
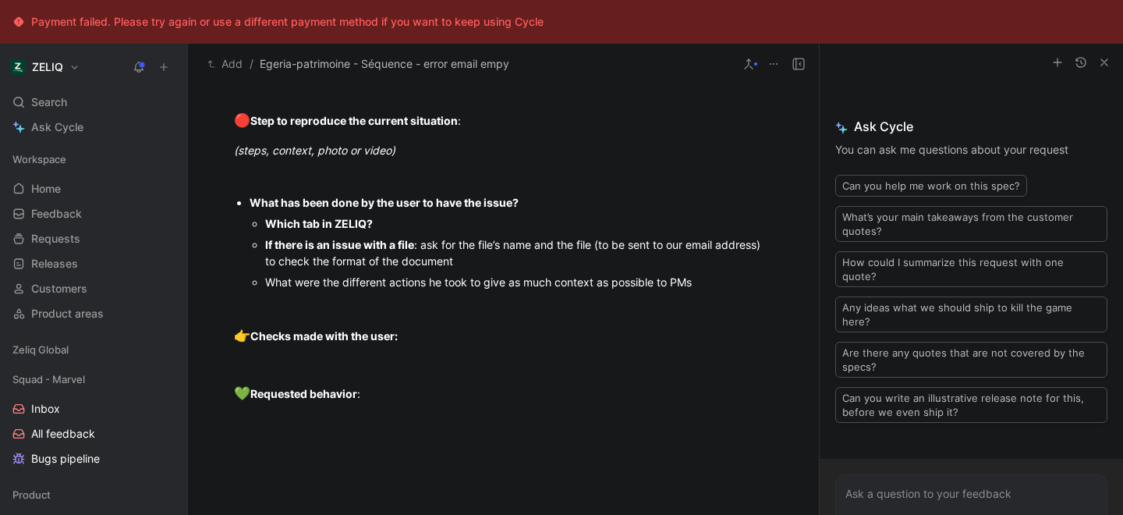
click at [403, 232] on div "Which tab in ZELIQ?" at bounding box center [519, 223] width 509 height 16
click at [374, 230] on strong "Which tab in ZELIQ?séquences" at bounding box center [348, 223] width 166 height 13
drag, startPoint x: 714, startPoint y: 415, endPoint x: 255, endPoint y: 380, distance: 460.1
click at [255, 293] on ul "Which tab in ZELIQ? séquences If there is an issue with a file : ask for the fi…" at bounding box center [512, 253] width 524 height 80
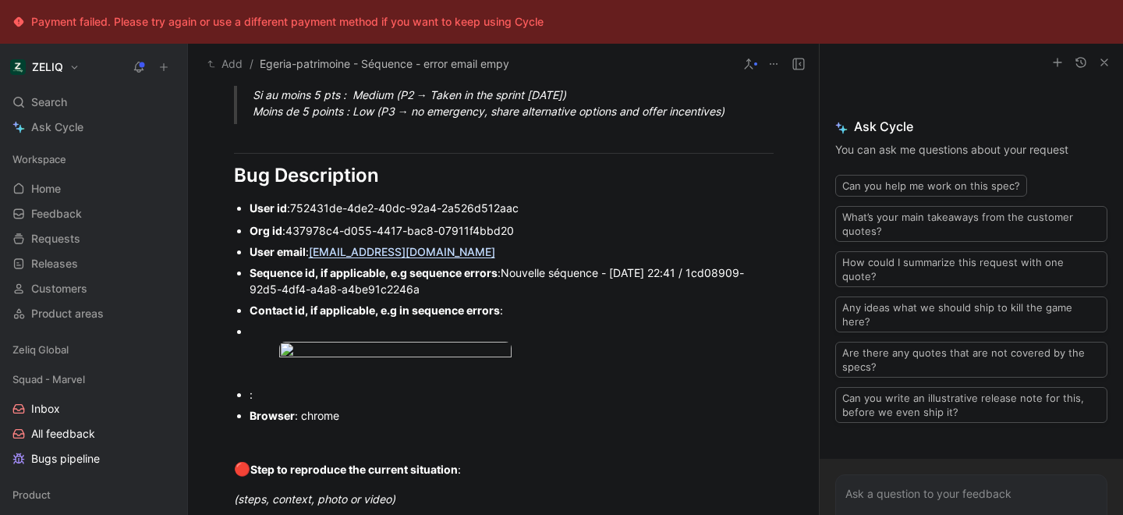
scroll to position [1026, 0]
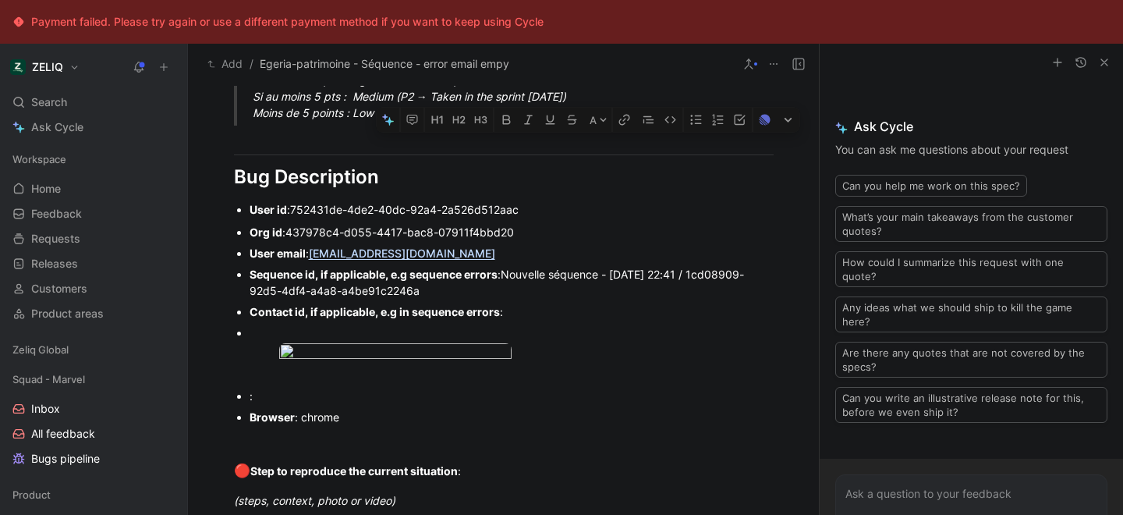
drag, startPoint x: 504, startPoint y: 275, endPoint x: 671, endPoint y: 275, distance: 166.9
click at [671, 275] on span "Nouvelle séquence - 21/07/2025 - 22:41 / 1cd08909-92d5-4df4-a4a8-a4be91c2246a" at bounding box center [497, 283] width 495 height 30
copy span "Nouvelle séquence - 21/07/2025"
drag, startPoint x: 711, startPoint y: 275, endPoint x: 505, endPoint y: 272, distance: 206.7
click at [505, 272] on span "Nouvelle séquence - 21/07/2025 - 22:41 / 1cd08909-92d5-4df4-a4a8-a4be91c2246a" at bounding box center [497, 283] width 495 height 30
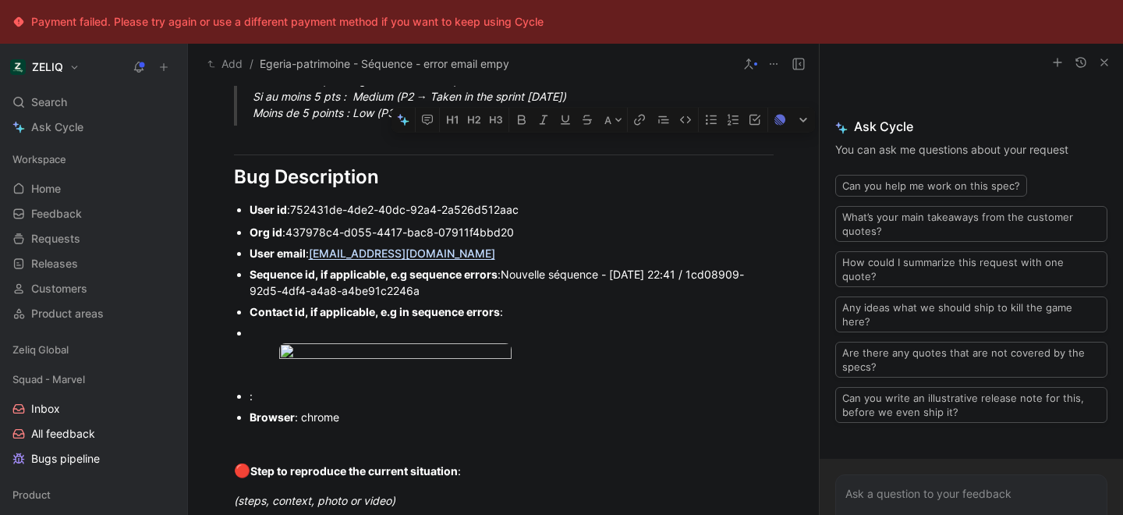
copy span "Nouvelle séquence - 21/07/2025 - 22:41"
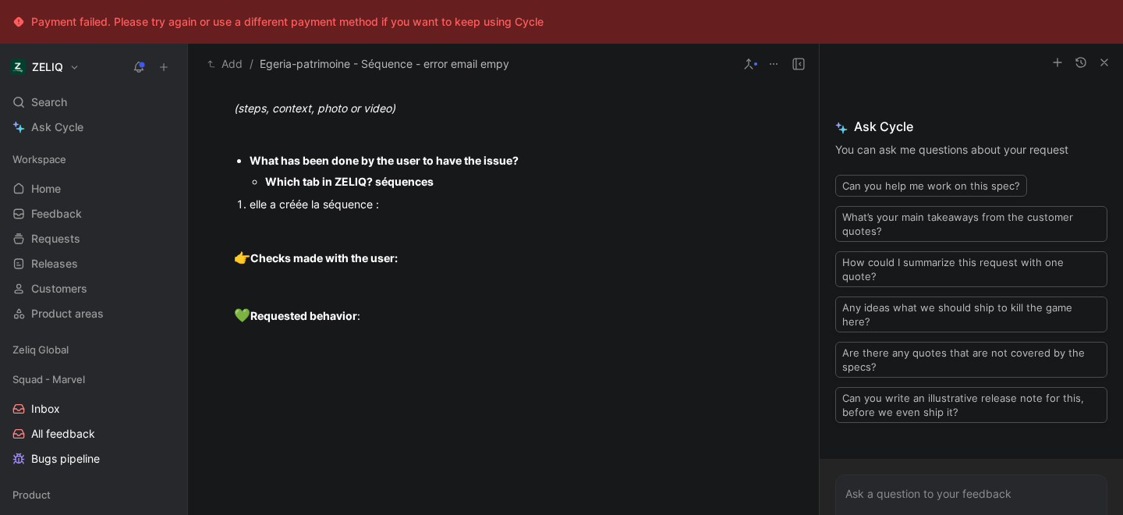
scroll to position [1423, 0]
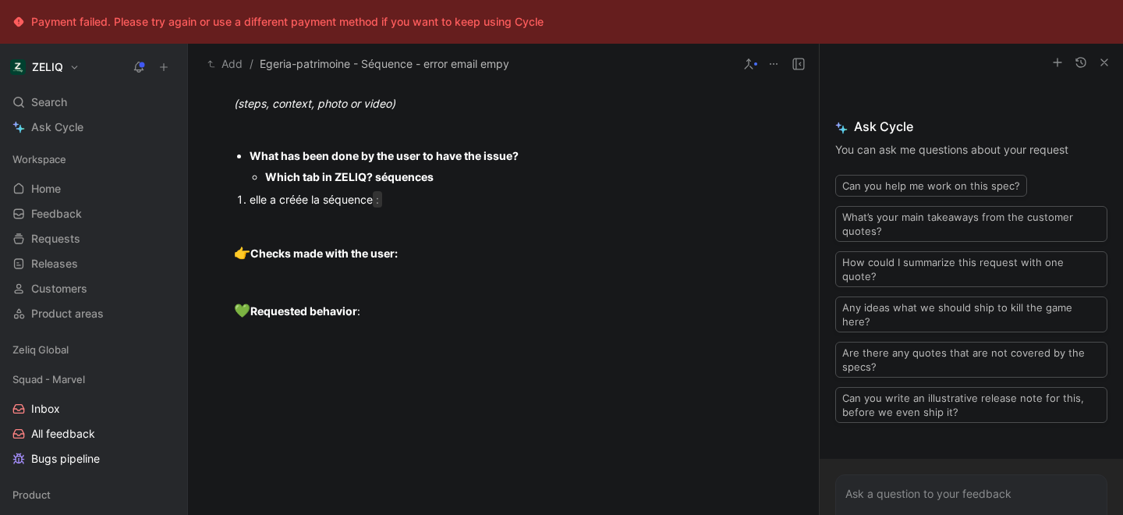
click at [410, 208] on div "elle a créée la séquence :" at bounding box center [512, 199] width 524 height 16
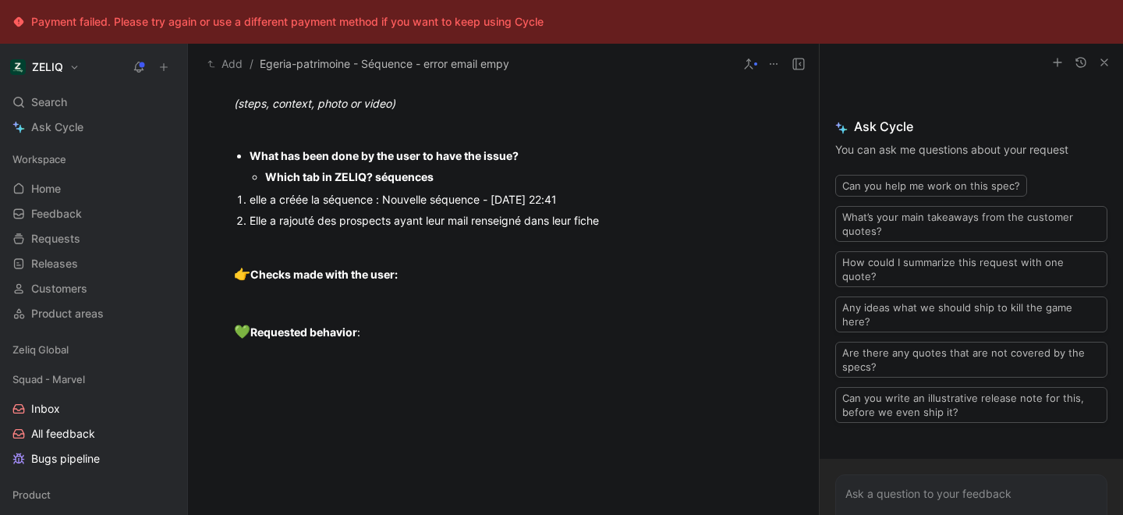
click at [615, 229] on div "Elle a rajouté des prospects ayant leur mail renseigné dans leur fiche" at bounding box center [512, 220] width 524 height 16
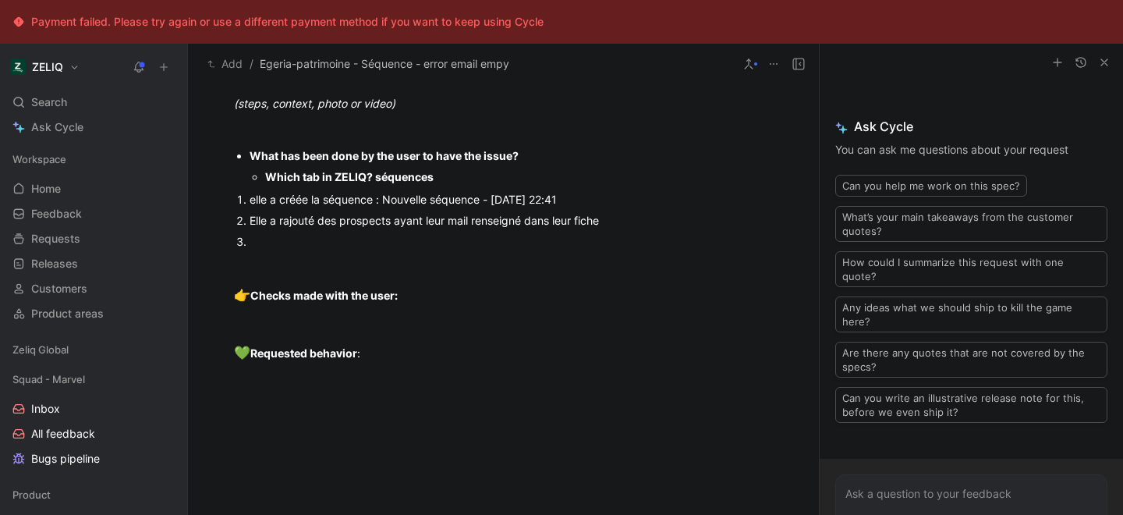
click at [261, 250] on div at bounding box center [512, 241] width 524 height 16
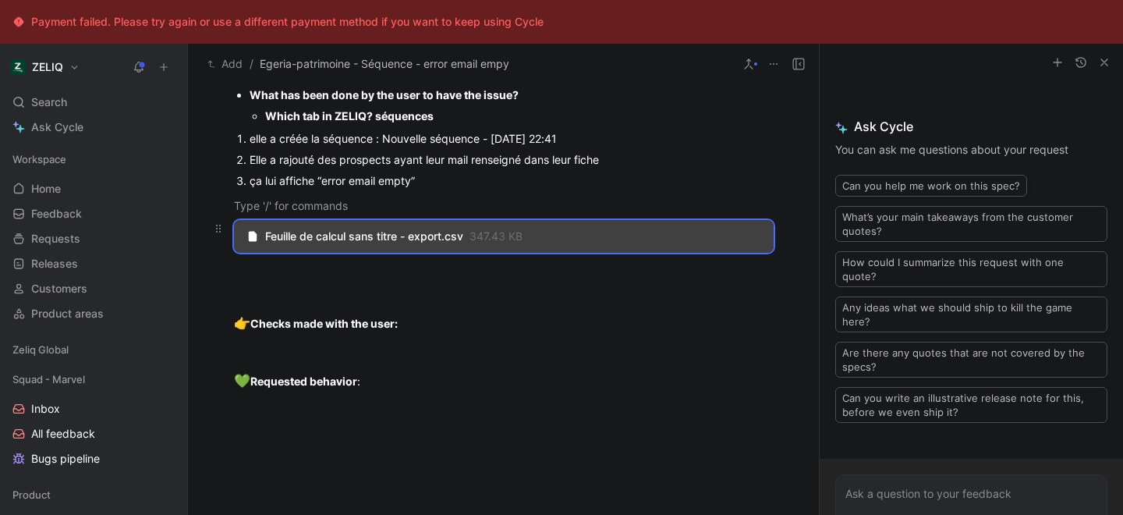
scroll to position [1494, 0]
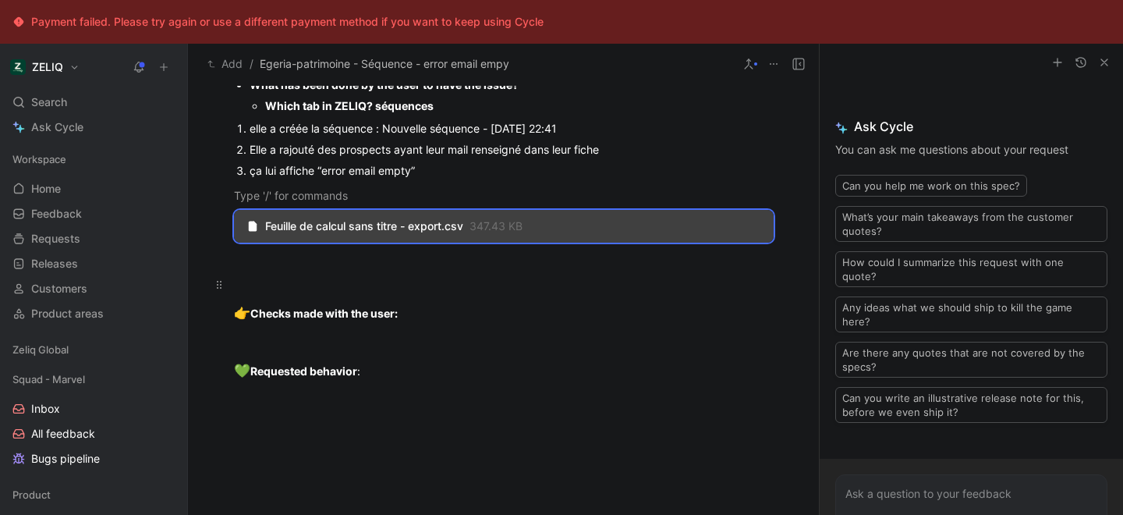
click at [367, 293] on div at bounding box center [504, 284] width 540 height 16
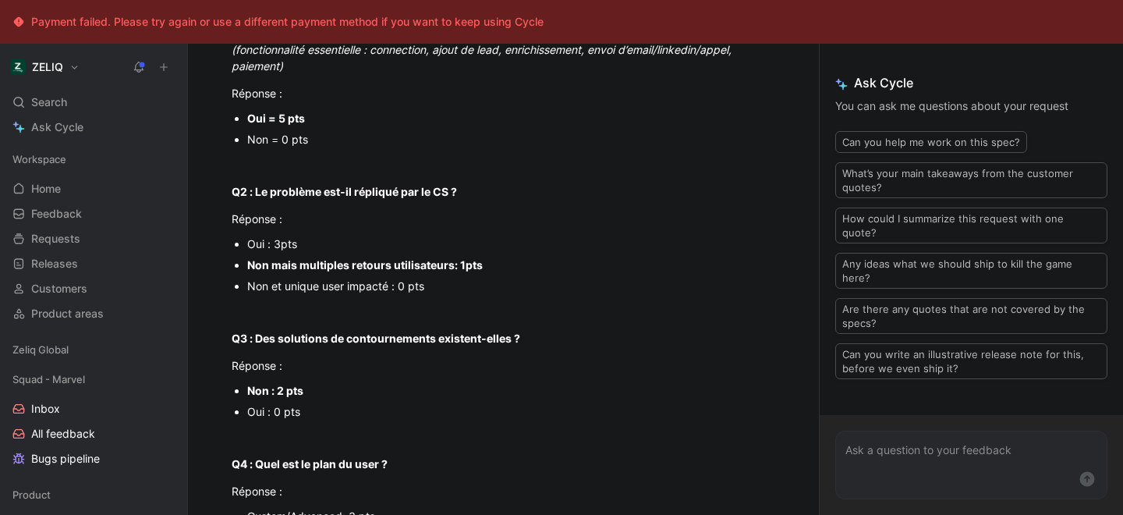
scroll to position [0, 2]
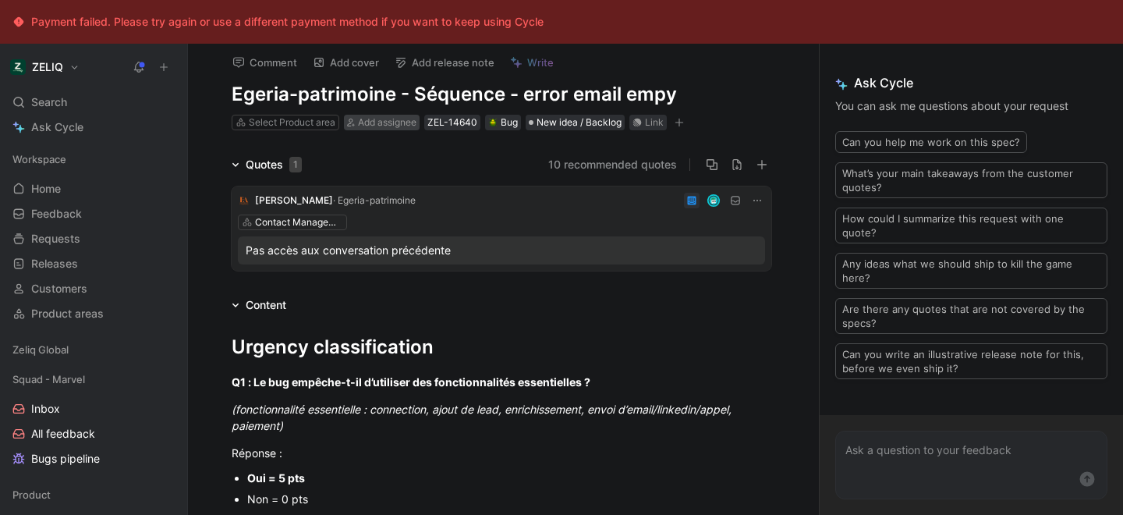
click at [396, 122] on span "Add assignee" at bounding box center [387, 122] width 59 height 12
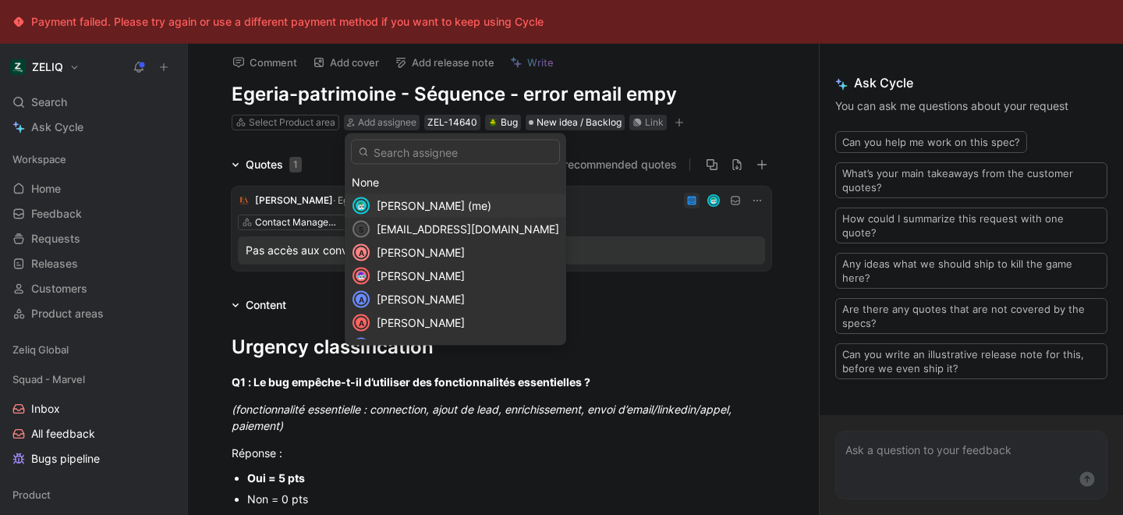
click at [391, 209] on span "Lucas Damoiseau (me)" at bounding box center [434, 205] width 115 height 13
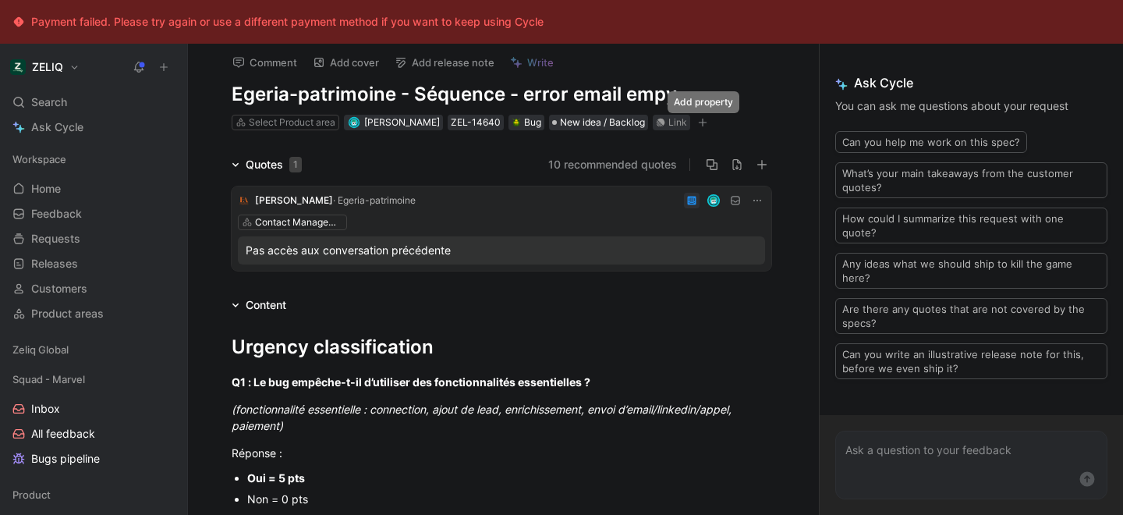
click at [707, 119] on icon "button" at bounding box center [702, 122] width 9 height 9
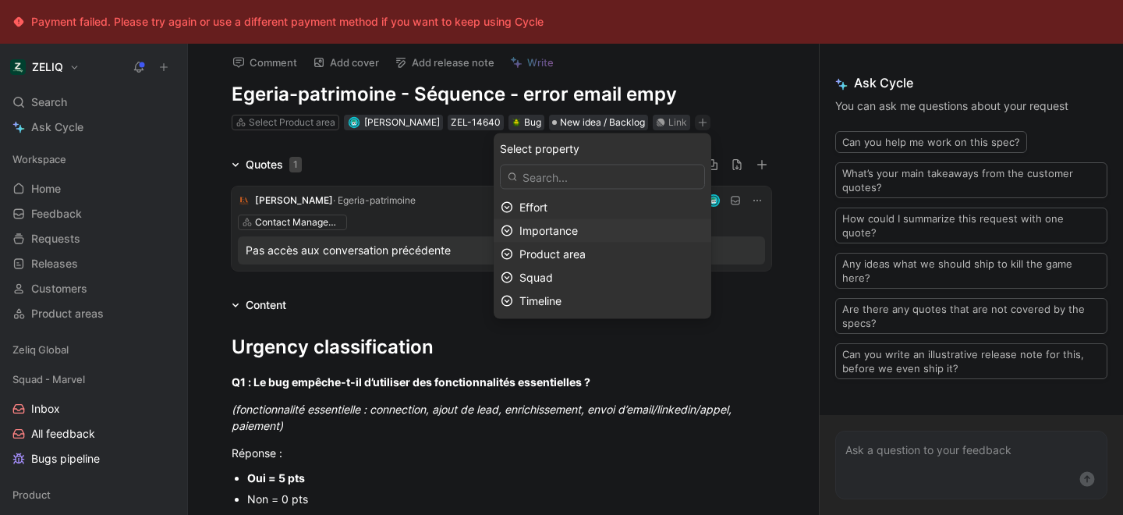
click at [541, 235] on span "Importance" at bounding box center [549, 230] width 59 height 13
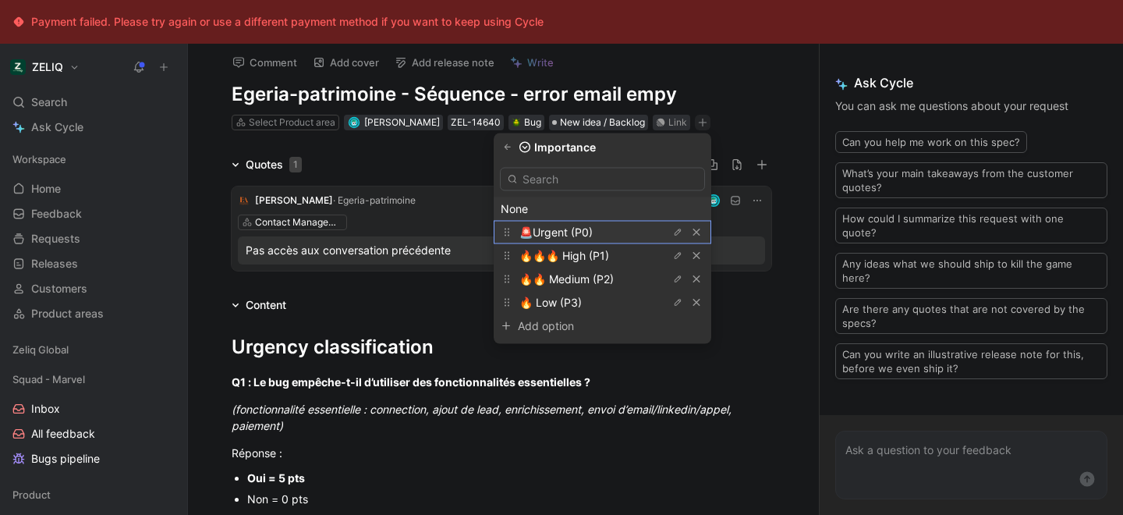
click at [565, 227] on span "🚨Urgent (P0)" at bounding box center [556, 231] width 73 height 13
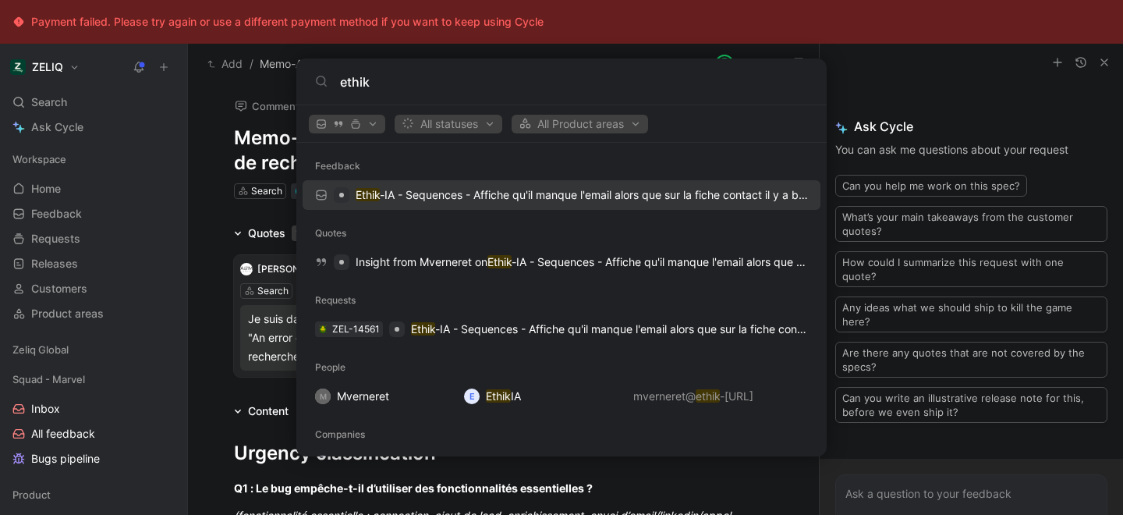
type input "ethik"
